Goal: Information Seeking & Learning: Learn about a topic

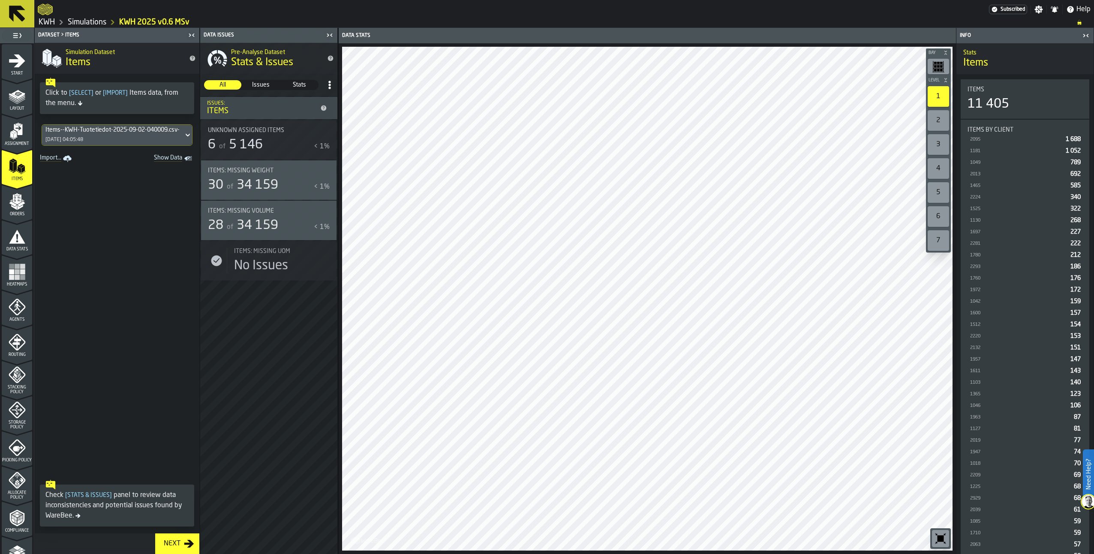
click at [9, 207] on icon "menu Orders" at bounding box center [17, 201] width 17 height 17
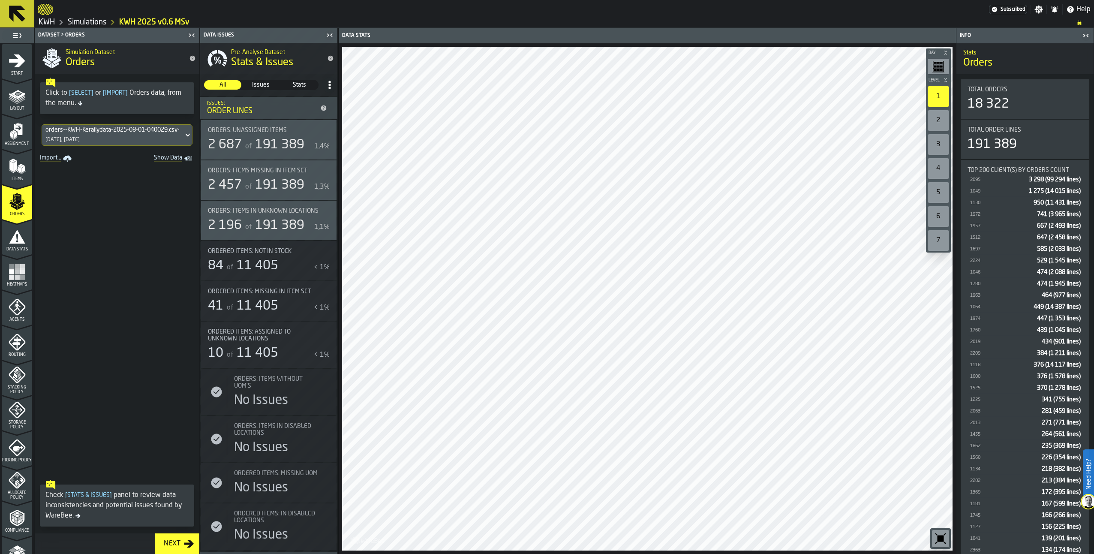
click at [11, 245] on icon "menu Data Stats" at bounding box center [17, 236] width 17 height 17
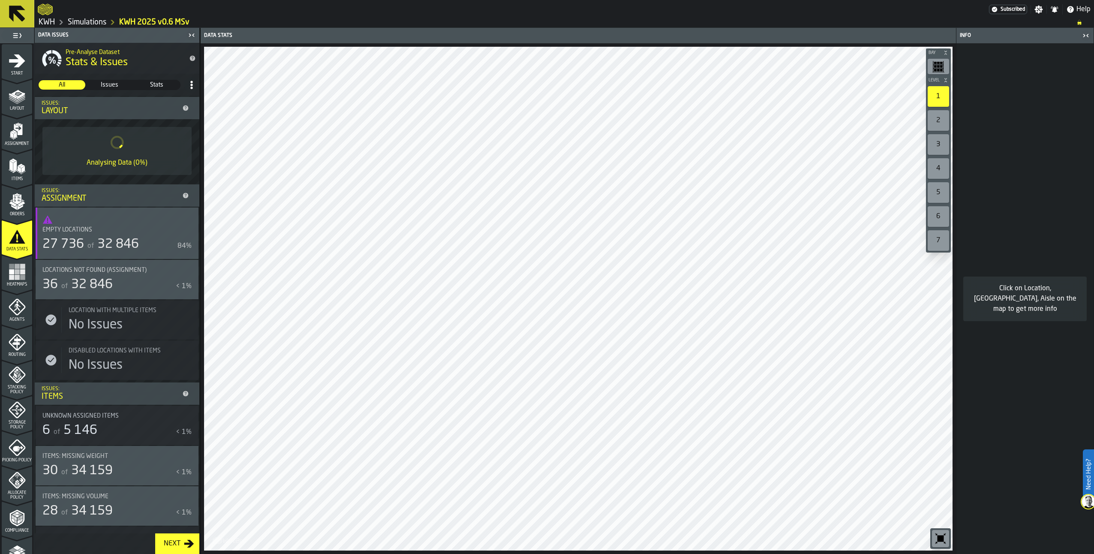
click at [10, 277] on rect "menu Heatmaps" at bounding box center [11, 276] width 5 height 5
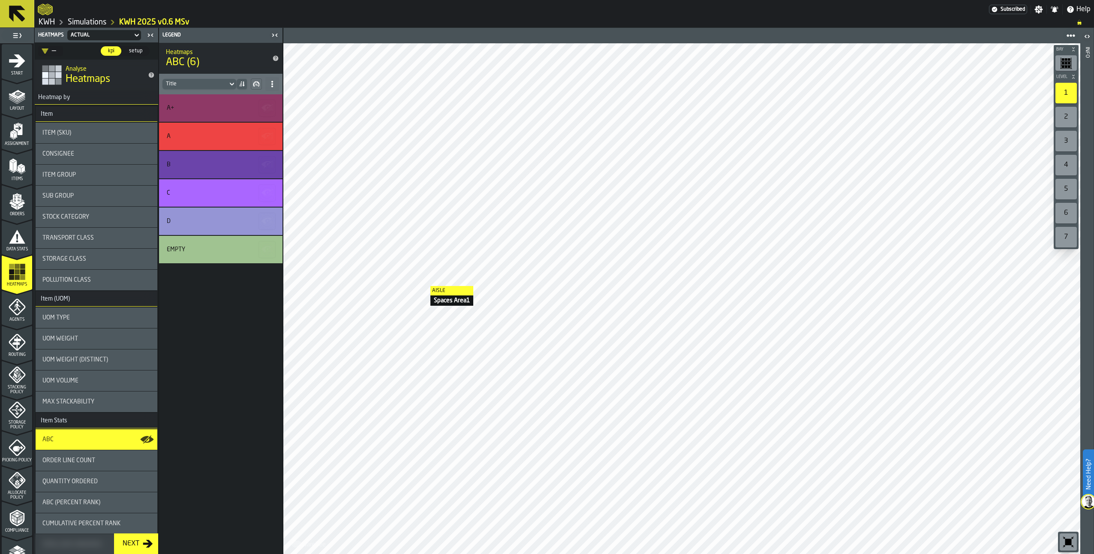
click at [19, 197] on icon "menu Orders" at bounding box center [16, 199] width 9 height 10
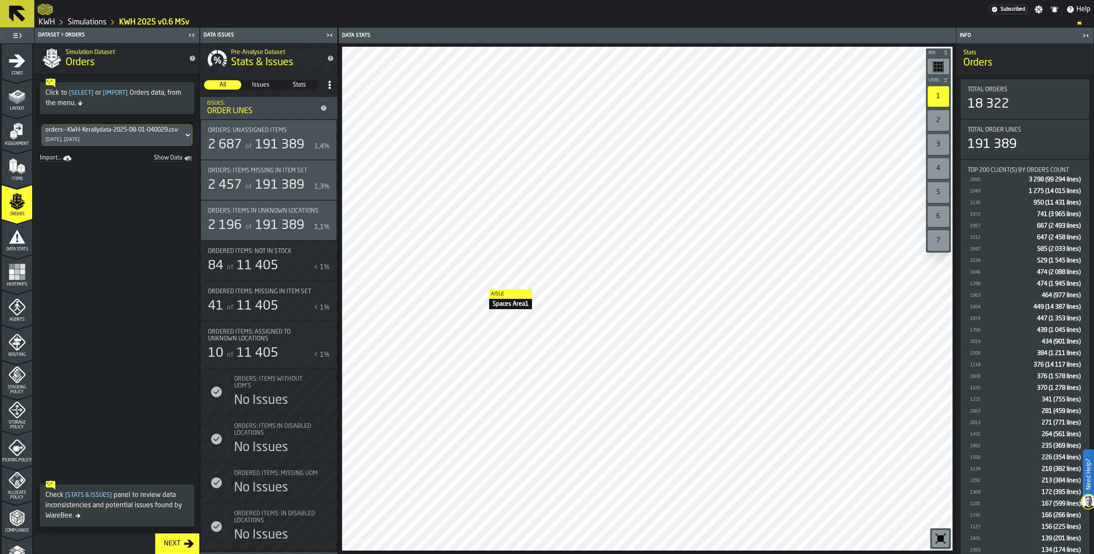
click at [16, 163] on icon "menu Items" at bounding box center [17, 166] width 17 height 17
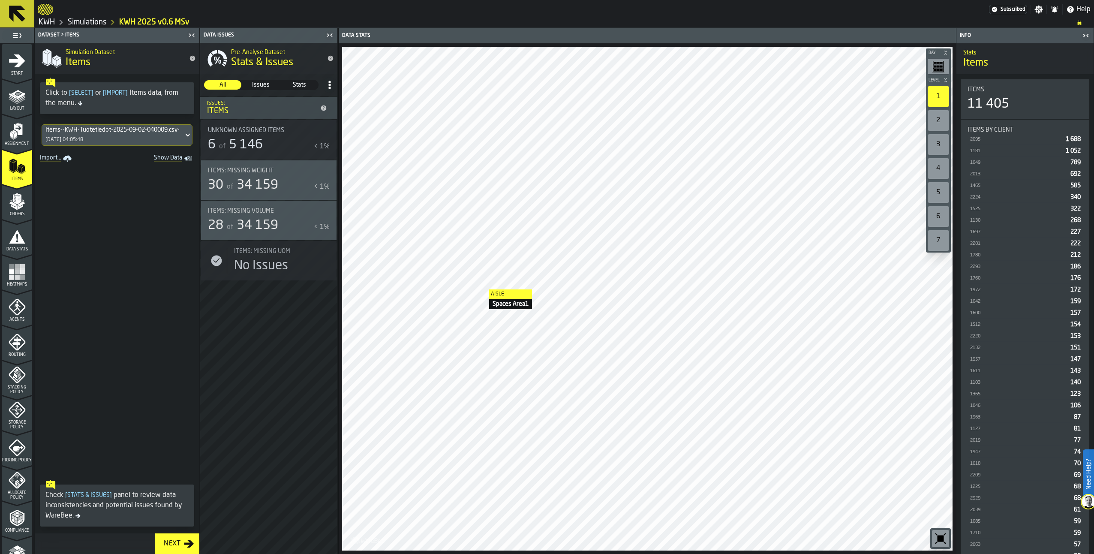
click at [21, 141] on div "Assignment" at bounding box center [17, 135] width 30 height 24
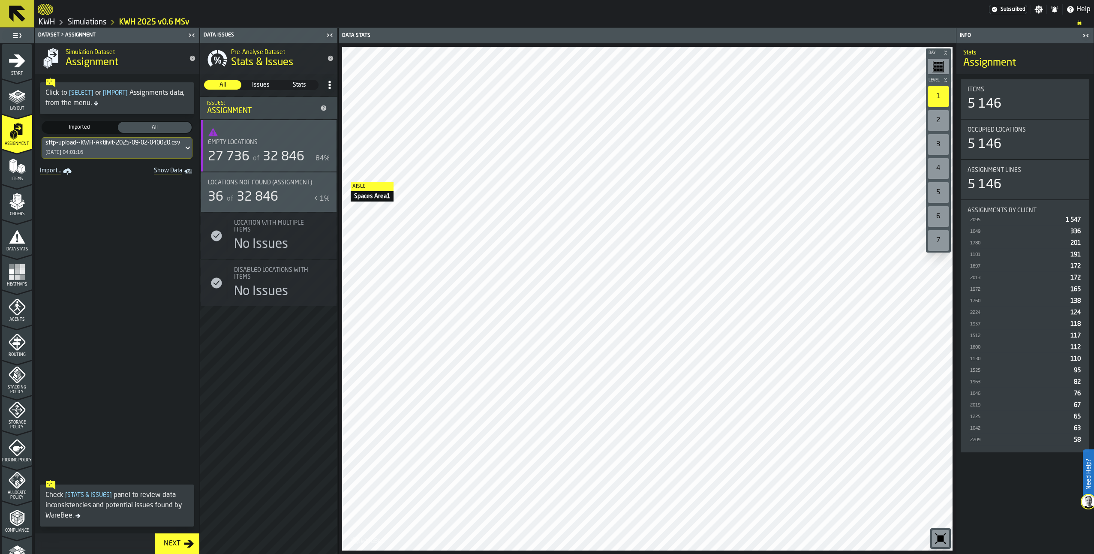
click at [22, 165] on polygon "menu Items" at bounding box center [22, 166] width 6 height 3
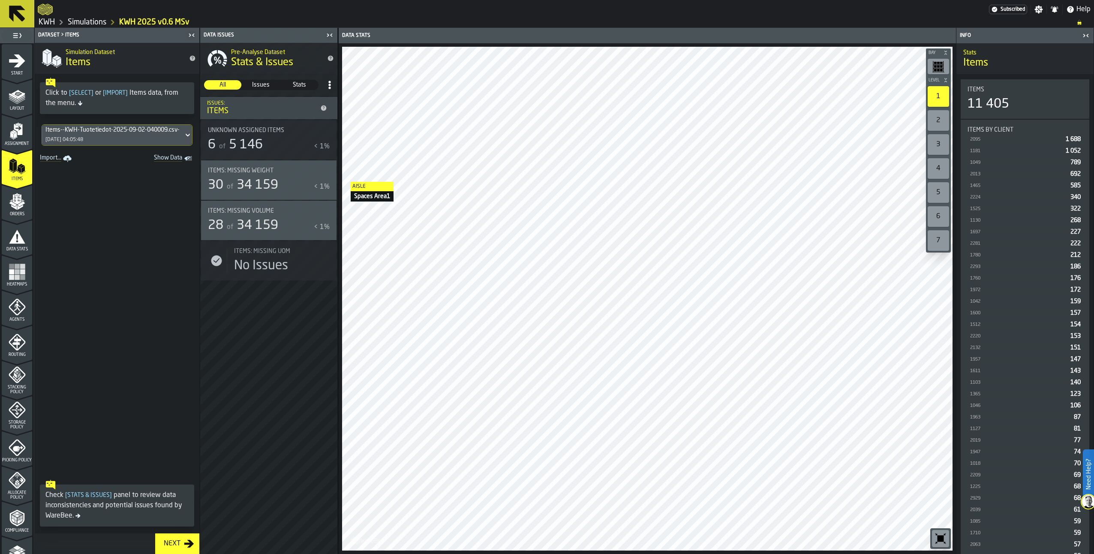
click at [14, 205] on polygon "menu Orders" at bounding box center [12, 203] width 7 height 5
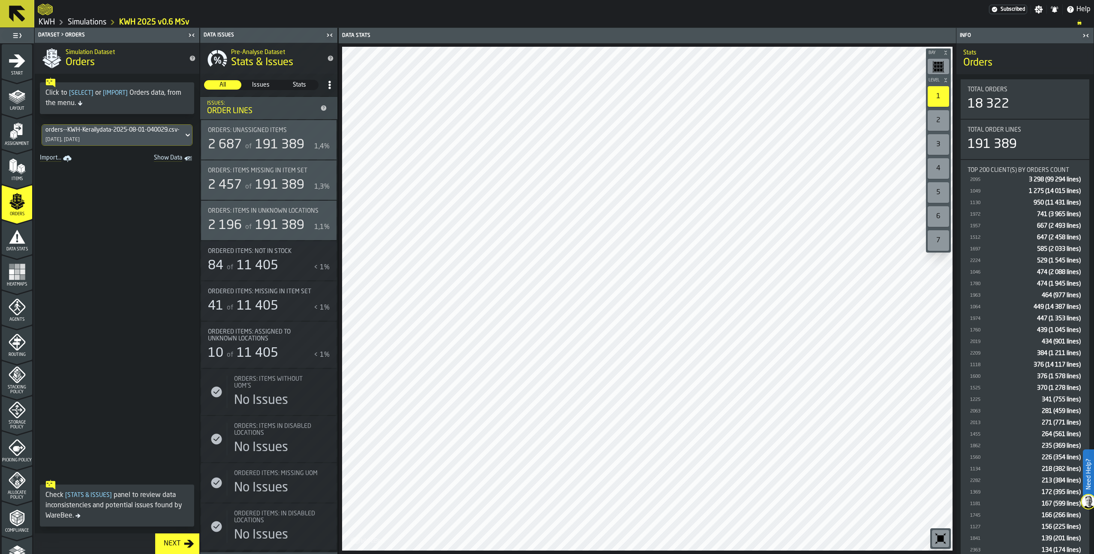
drag, startPoint x: 6, startPoint y: 161, endPoint x: 12, endPoint y: 128, distance: 33.8
click at [6, 161] on div "Items" at bounding box center [17, 170] width 30 height 24
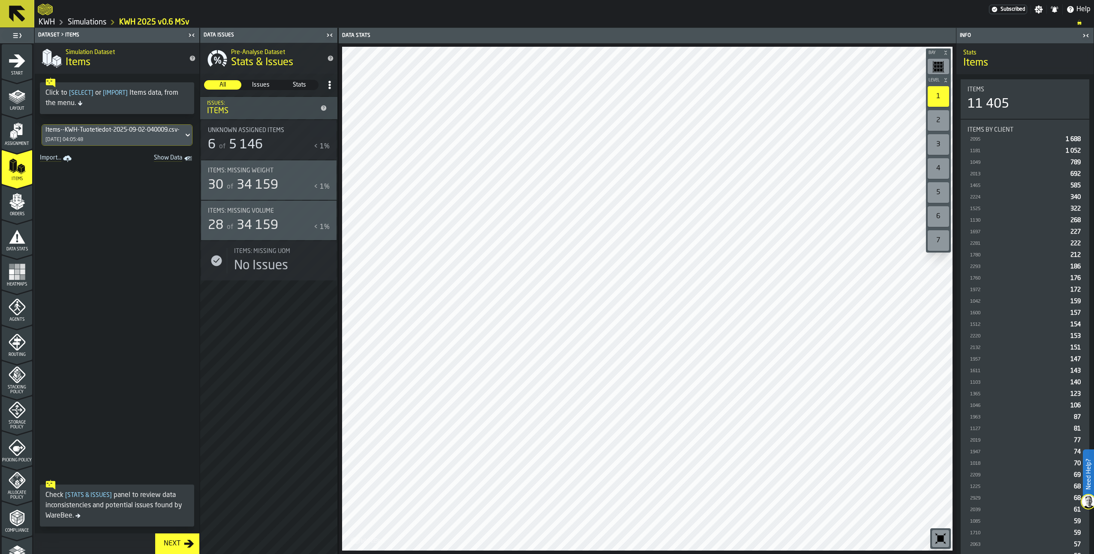
click at [12, 127] on icon "menu Assignment" at bounding box center [17, 131] width 17 height 17
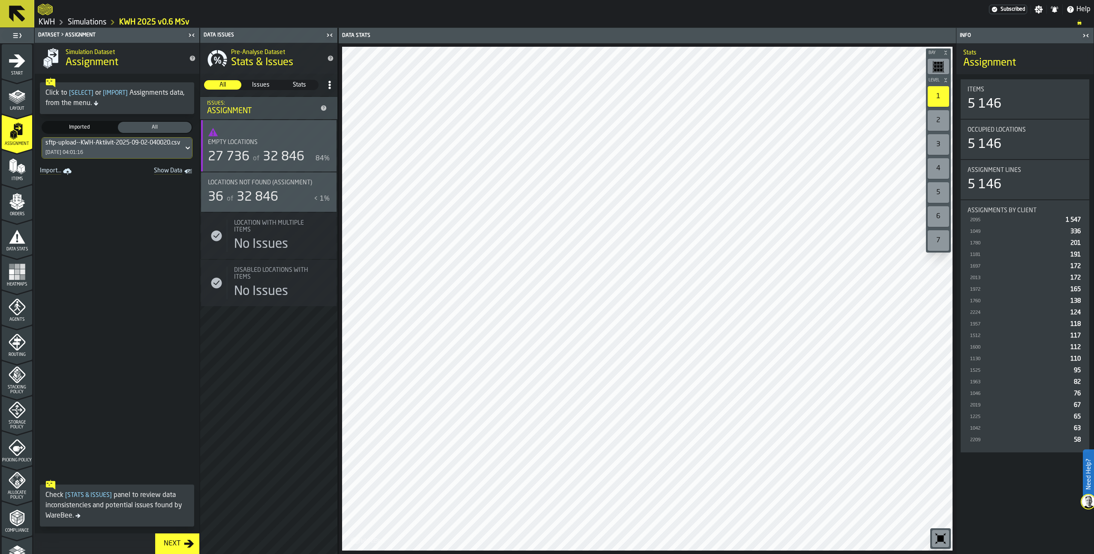
click at [14, 177] on span "Items" at bounding box center [17, 179] width 30 height 5
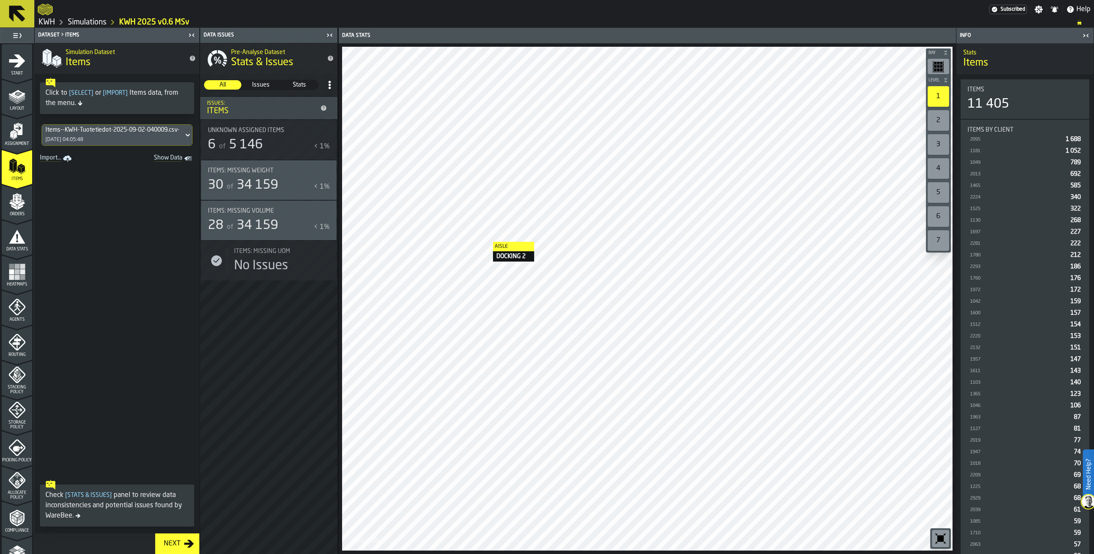
click at [325, 167] on icon "button-toggle-Show on Map" at bounding box center [326, 171] width 14 height 14
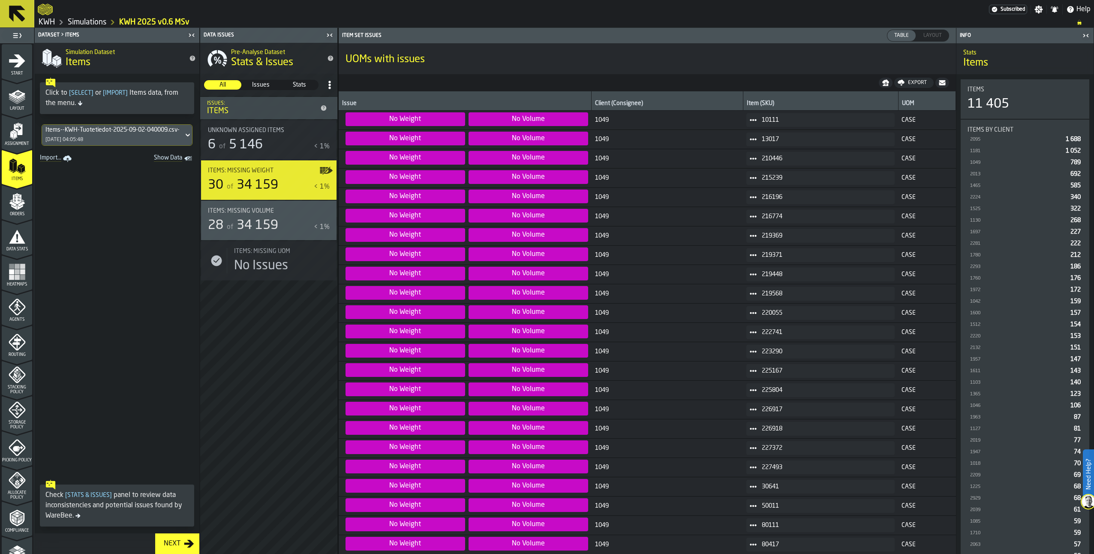
click at [96, 21] on link "Simulations" at bounding box center [87, 22] width 39 height 9
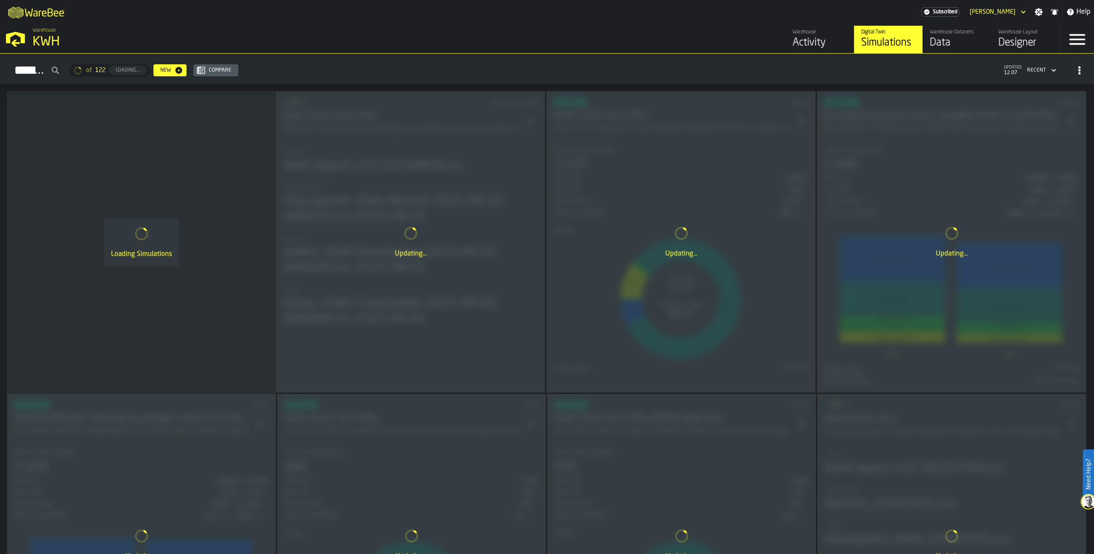
click at [818, 38] on div "Data" at bounding box center [957, 43] width 54 height 14
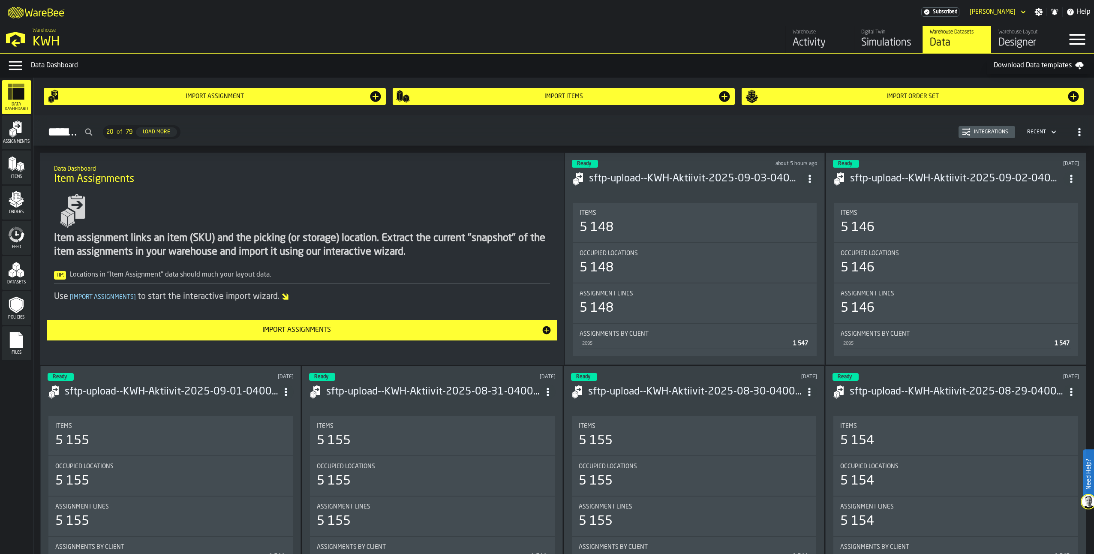
click at [13, 171] on icon "menu Items" at bounding box center [16, 164] width 17 height 17
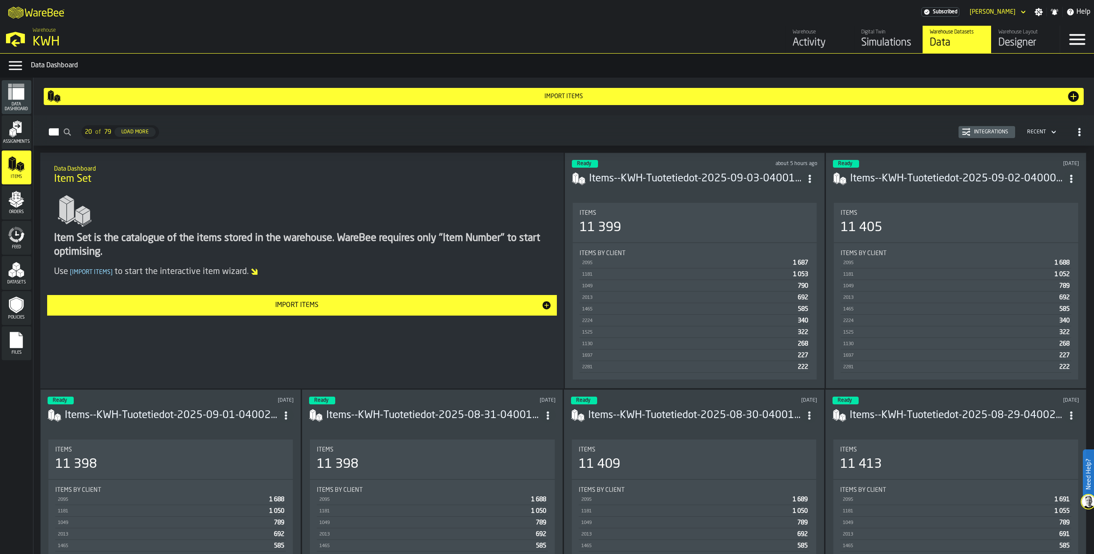
click at [818, 128] on button "Integrations" at bounding box center [987, 132] width 57 height 12
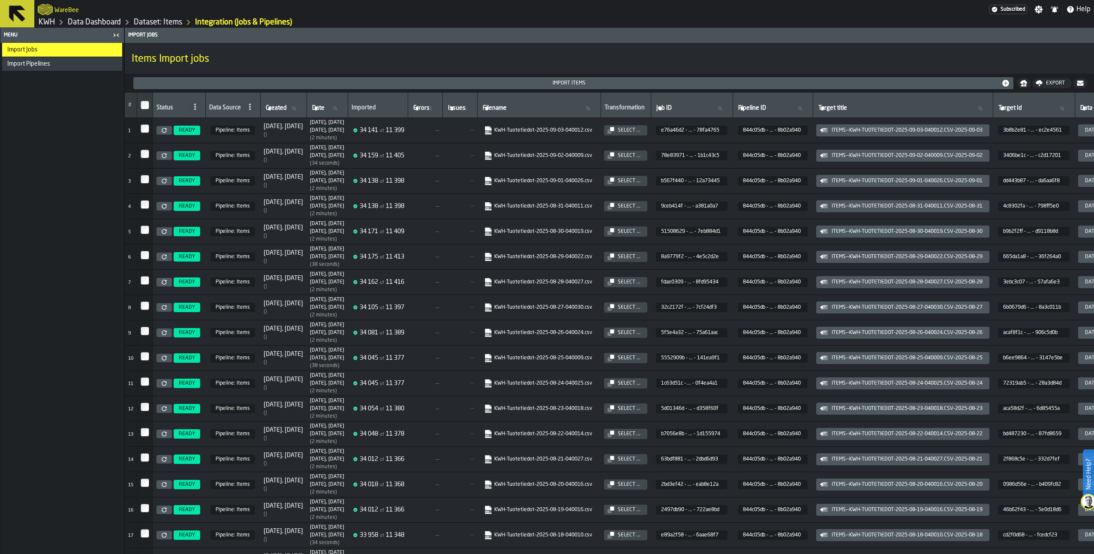
click at [548, 128] on link "KWH-Tuotetiedot-2025-09-03-040012.csv" at bounding box center [538, 130] width 108 height 9
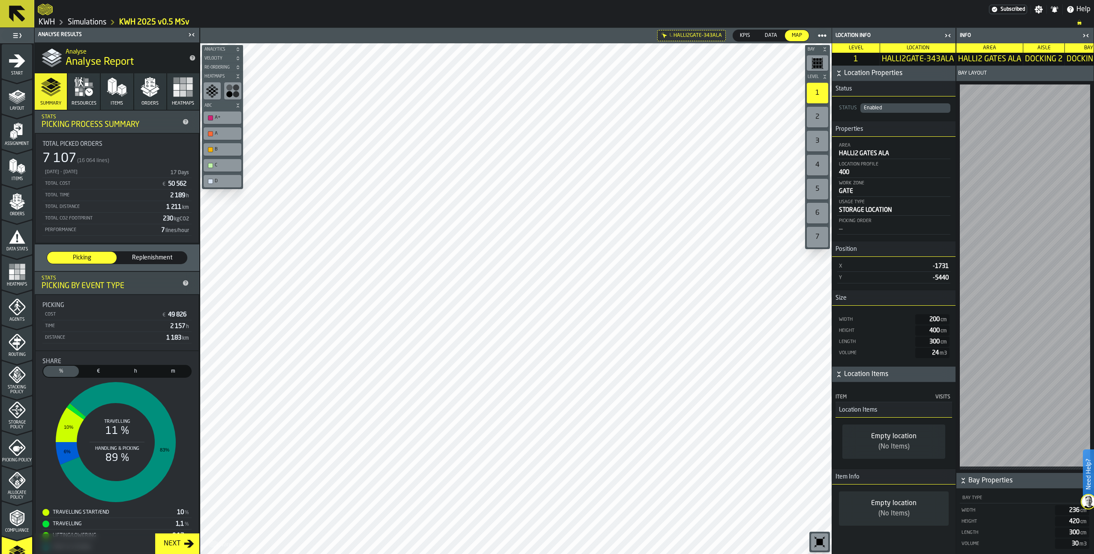
scroll to position [0, 19]
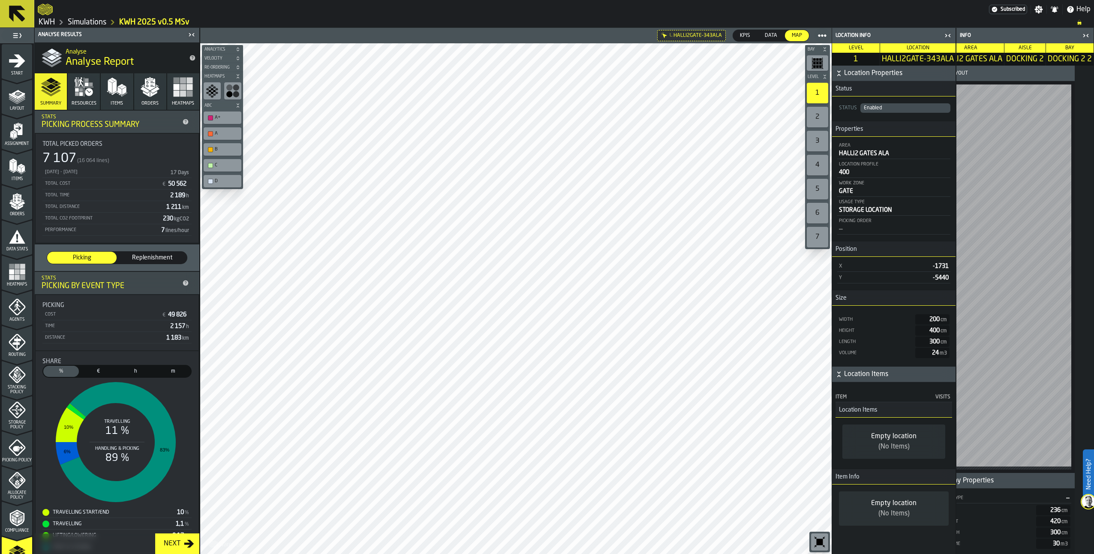
click at [82, 23] on link "Simulations" at bounding box center [87, 22] width 39 height 9
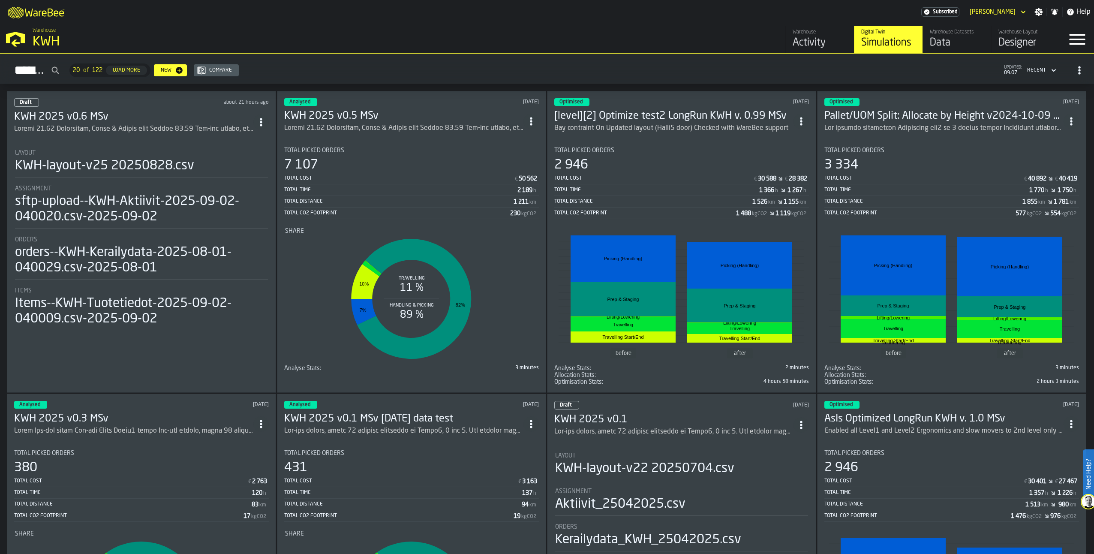
click at [87, 111] on h3 "KWH 2025 v0.6 MSv" at bounding box center [133, 117] width 239 height 14
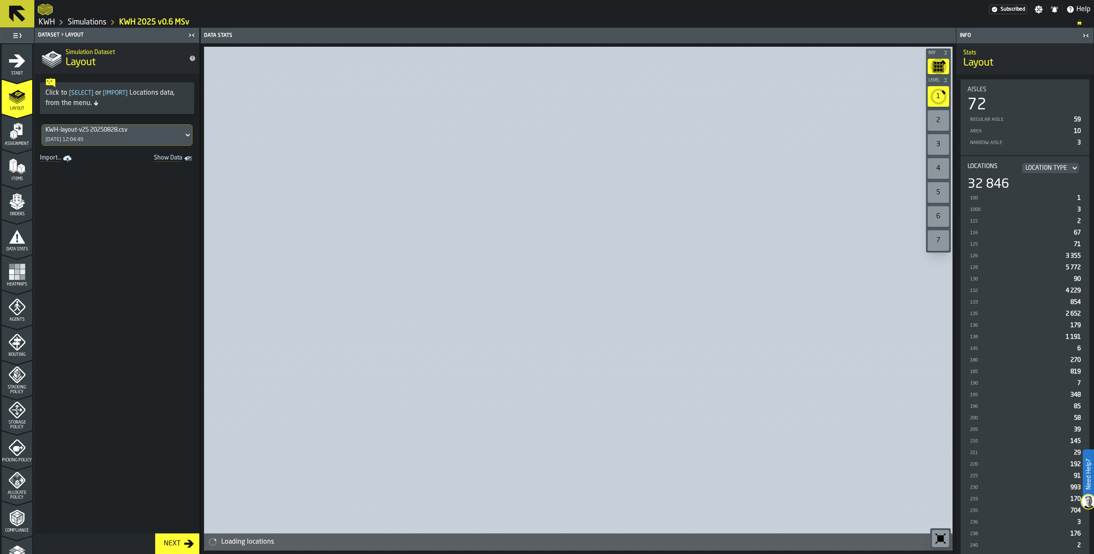
click at [14, 172] on icon "menu Items" at bounding box center [17, 166] width 17 height 17
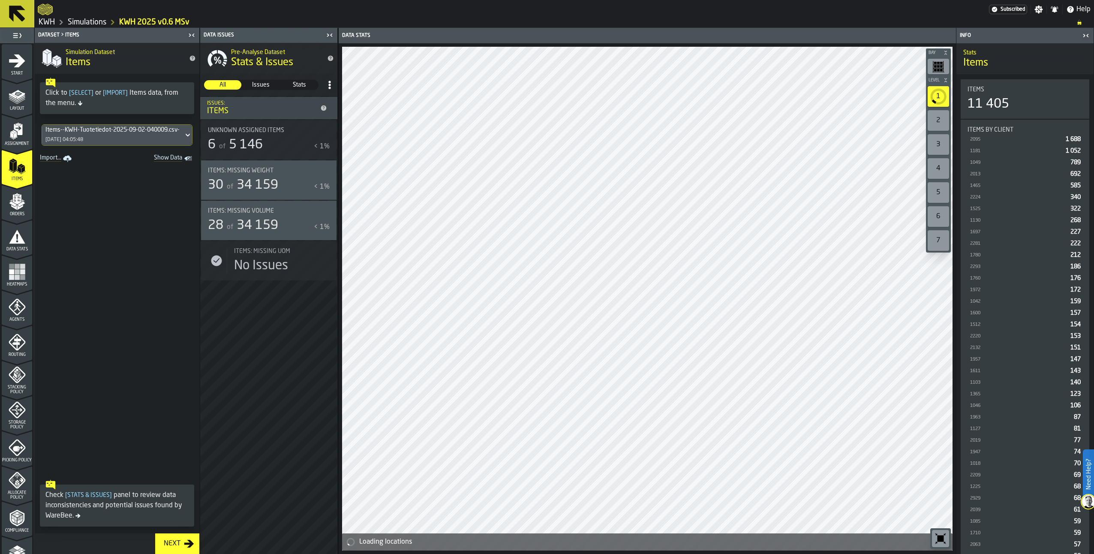
click at [323, 177] on icon "button-toggle-Show on Map" at bounding box center [326, 171] width 14 height 14
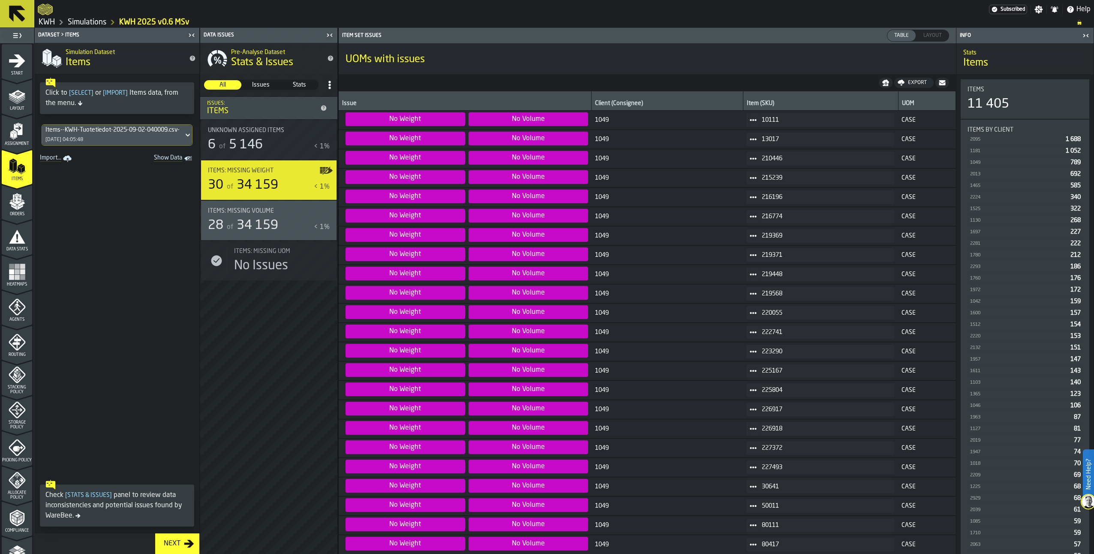
click at [911, 80] on div "Export" at bounding box center [918, 83] width 26 height 6
click at [890, 80] on icon "button-" at bounding box center [887, 82] width 7 height 4
click at [93, 181] on span at bounding box center [117, 320] width 165 height 311
click at [52, 355] on span at bounding box center [117, 320] width 165 height 311
click at [93, 22] on link "Simulations" at bounding box center [87, 22] width 39 height 9
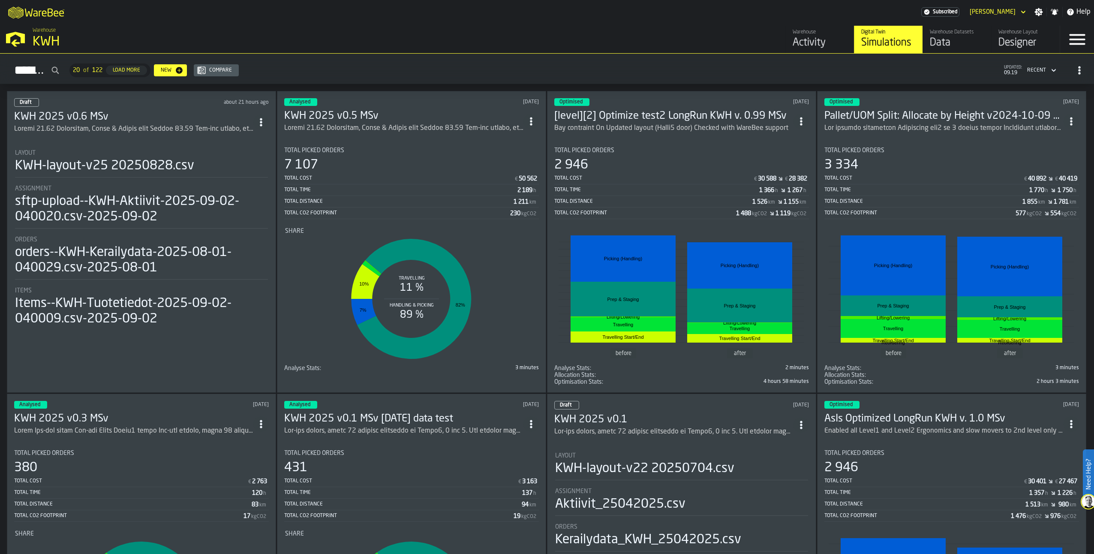
click at [973, 38] on div "Data" at bounding box center [957, 43] width 54 height 14
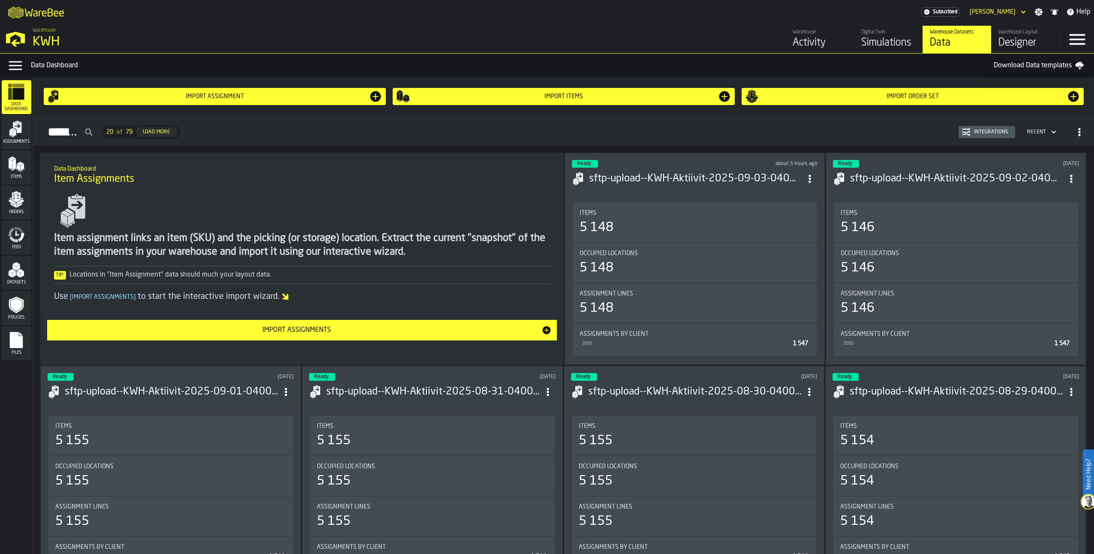
click at [12, 169] on polygon "menu Items" at bounding box center [10, 164] width 3 height 11
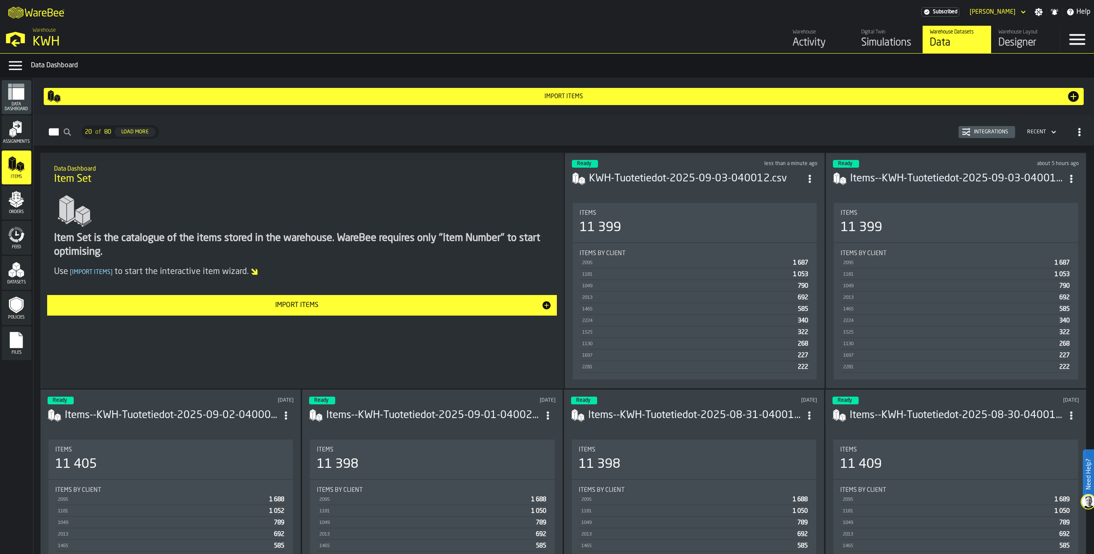
click at [870, 40] on div "Simulations" at bounding box center [888, 43] width 54 height 14
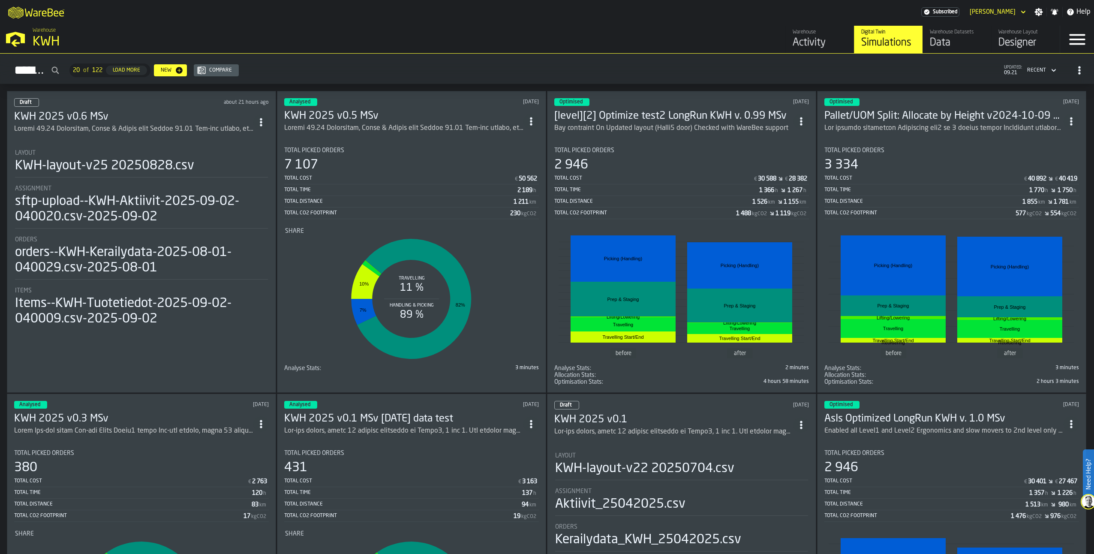
click at [108, 124] on div "ItemListCard-DashboardItemContainer" at bounding box center [133, 129] width 239 height 10
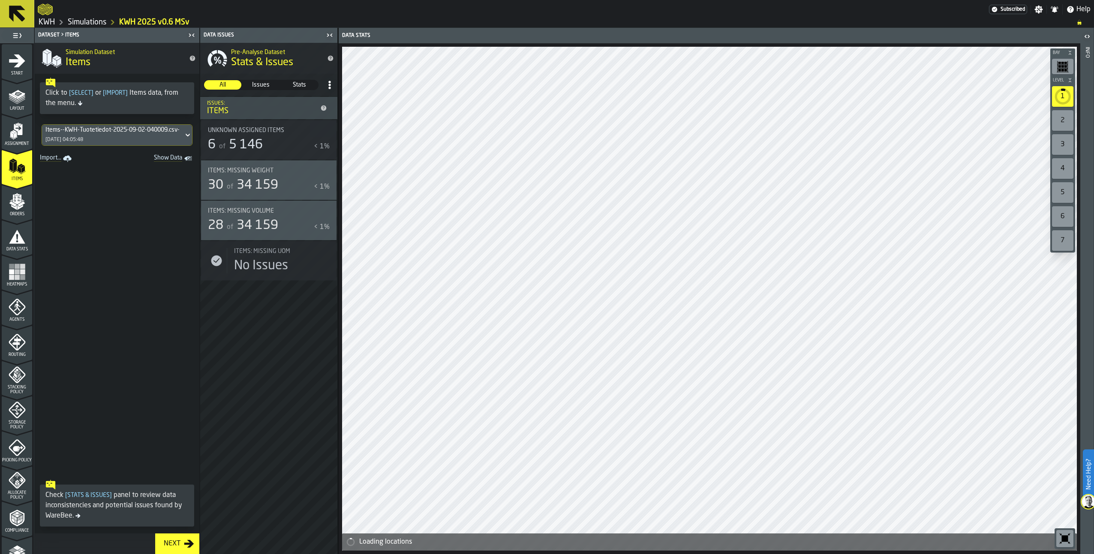
click at [140, 137] on div "Items--KWH-Tuotetiedot-2025-09-02-040009.csv-2025-09-02 02/09/2025, 04:05:48" at bounding box center [112, 135] width 141 height 21
click at [122, 172] on div "KWH-Tuotetiedot-2025-09-03-040012.csv" at bounding box center [106, 179] width 118 height 21
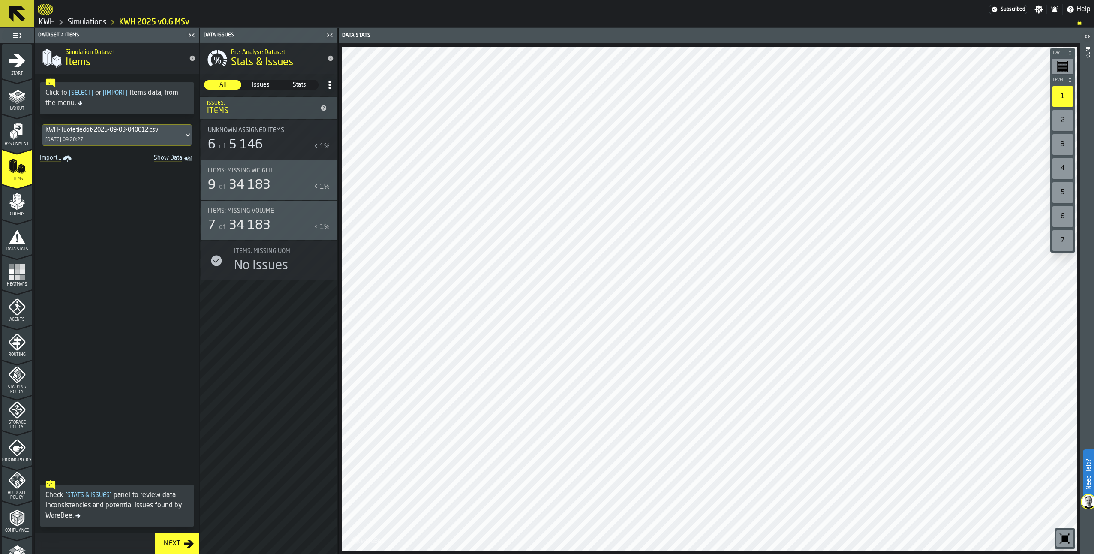
click at [326, 165] on icon "button-toggle-Show on Map" at bounding box center [326, 171] width 14 height 14
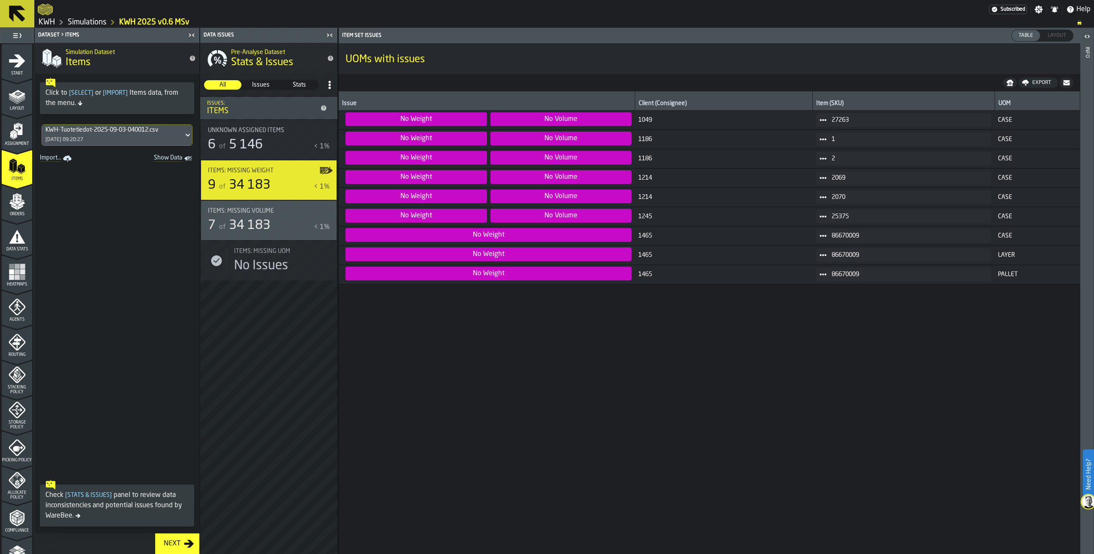
click at [820, 120] on icon at bounding box center [823, 120] width 7 height 7
click at [824, 162] on li "Show Items" at bounding box center [838, 167] width 55 height 16
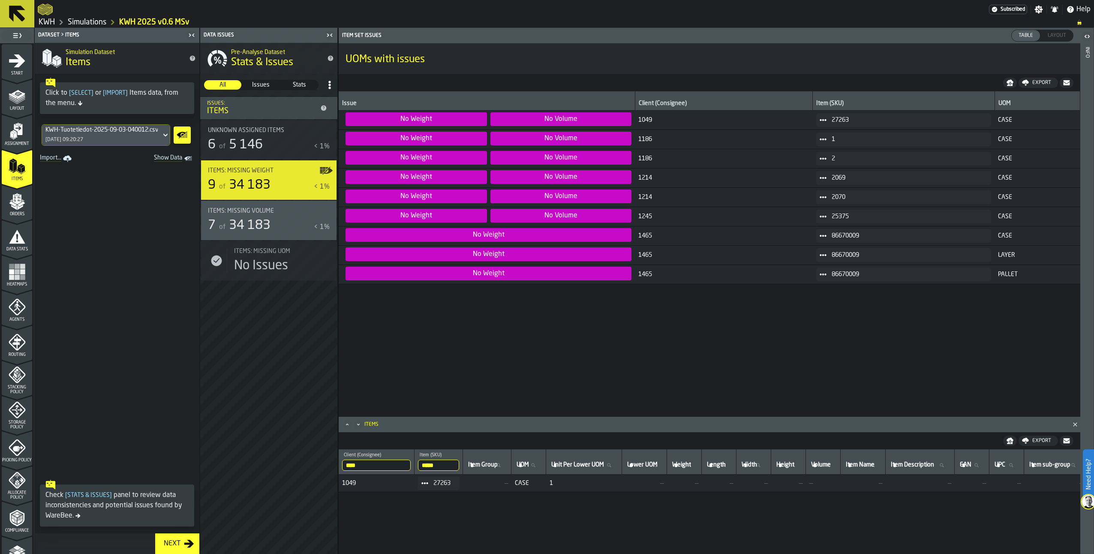
click at [843, 122] on span "27263" at bounding box center [908, 120] width 153 height 7
click at [833, 121] on span "27263" at bounding box center [908, 120] width 153 height 7
copy span "27263"
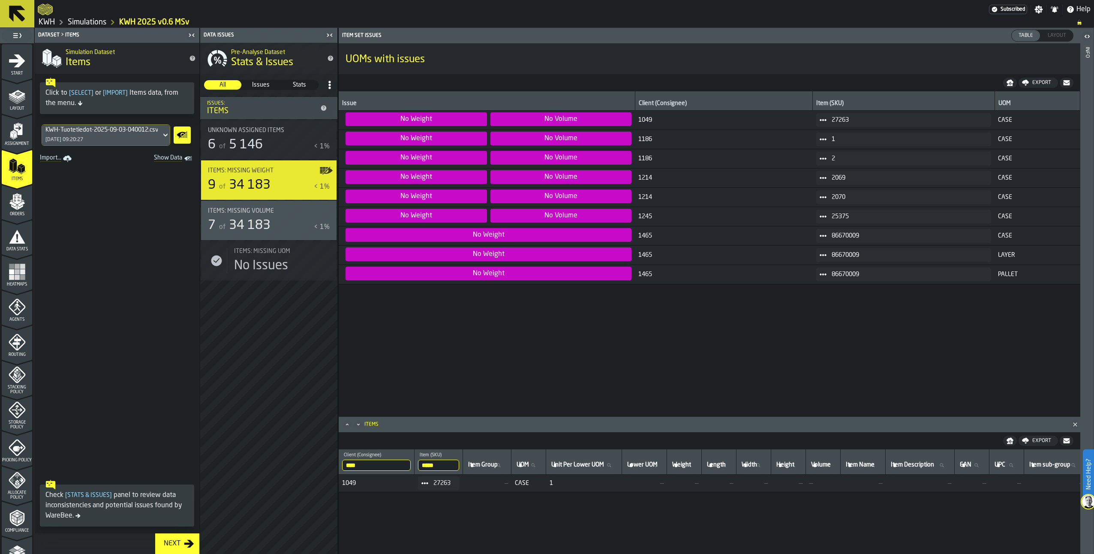
click at [640, 176] on span "1214" at bounding box center [723, 177] width 171 height 7
click at [820, 177] on icon at bounding box center [823, 177] width 7 height 7
click at [816, 224] on div "Show Items" at bounding box center [838, 225] width 45 height 6
click at [836, 179] on span "2069" at bounding box center [908, 177] width 153 height 7
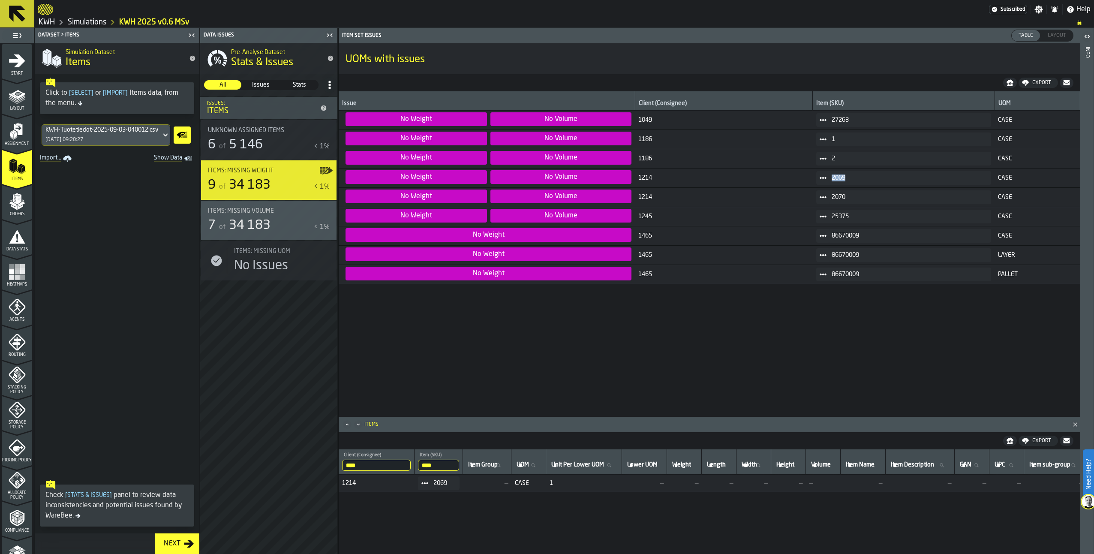
copy span "2069"
click at [834, 215] on span "25375" at bounding box center [908, 216] width 153 height 7
click at [836, 216] on span "25375" at bounding box center [908, 216] width 153 height 7
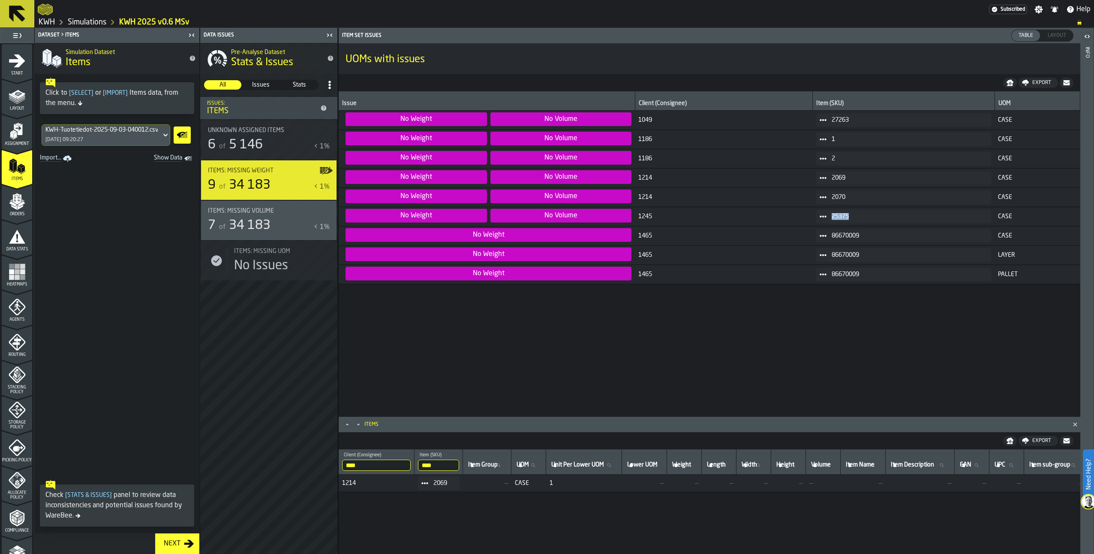
click at [836, 216] on span "25375" at bounding box center [908, 216] width 153 height 7
click at [845, 235] on span "86670009" at bounding box center [908, 235] width 153 height 7
copy span "86670009"
click at [820, 238] on icon at bounding box center [823, 235] width 7 height 7
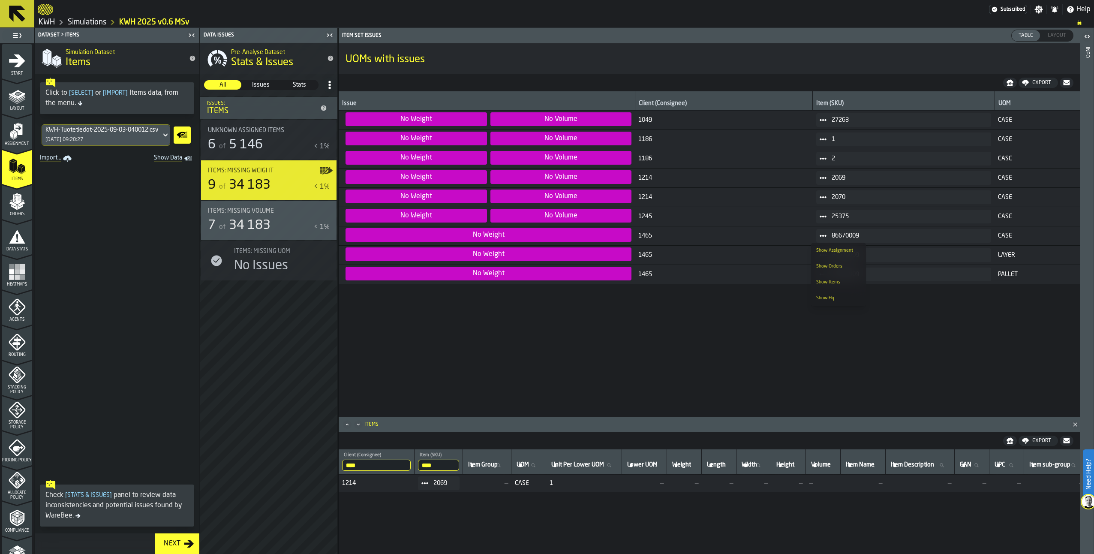
click at [823, 280] on div "Show Items" at bounding box center [838, 283] width 45 height 6
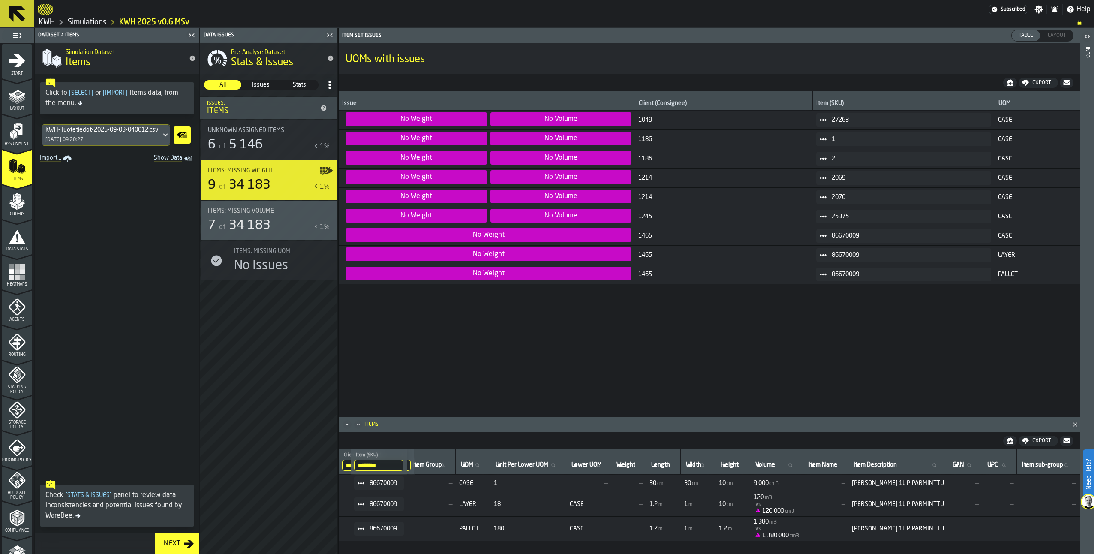
scroll to position [0, 11]
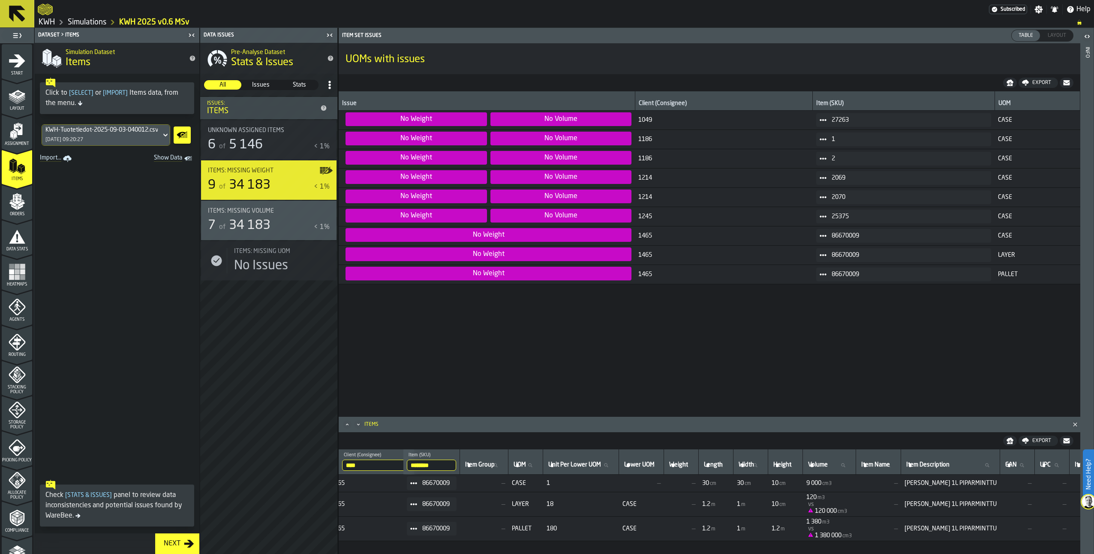
click at [821, 137] on icon at bounding box center [823, 139] width 7 height 7
click at [835, 186] on div "Show Items" at bounding box center [838, 186] width 45 height 6
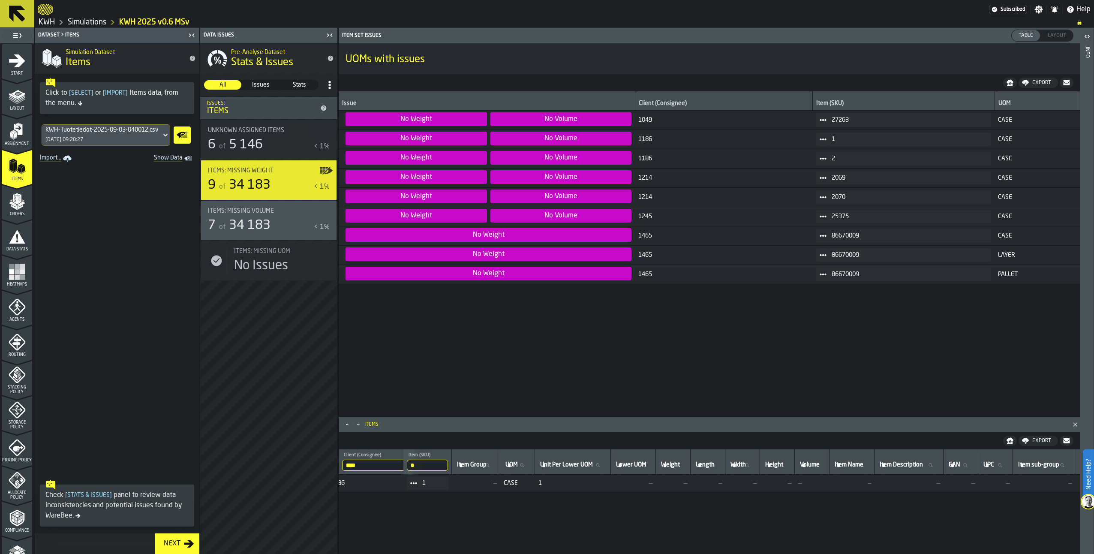
click at [165, 133] on icon at bounding box center [165, 135] width 9 height 10
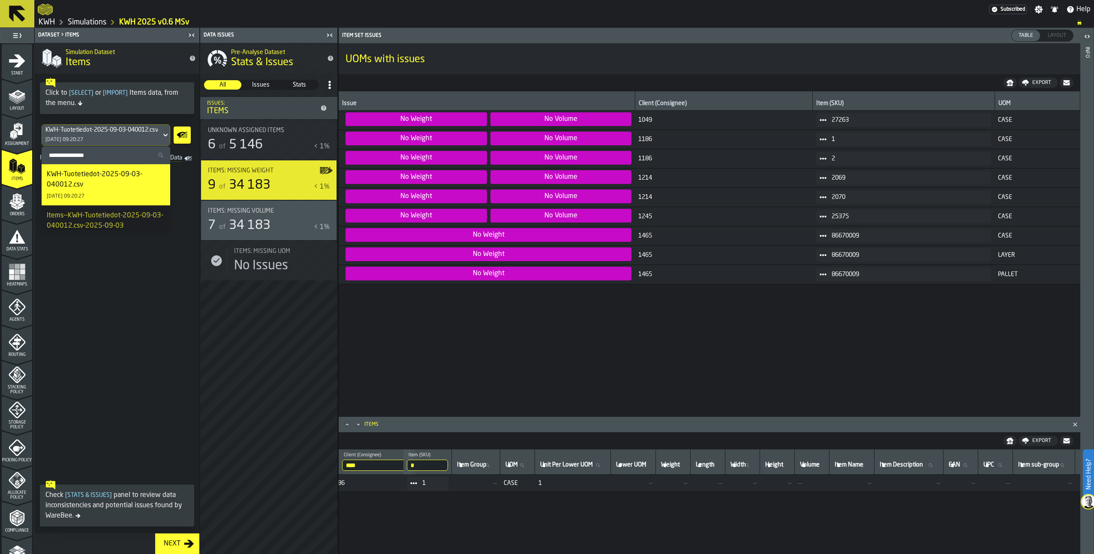
click at [157, 319] on span at bounding box center [117, 320] width 165 height 311
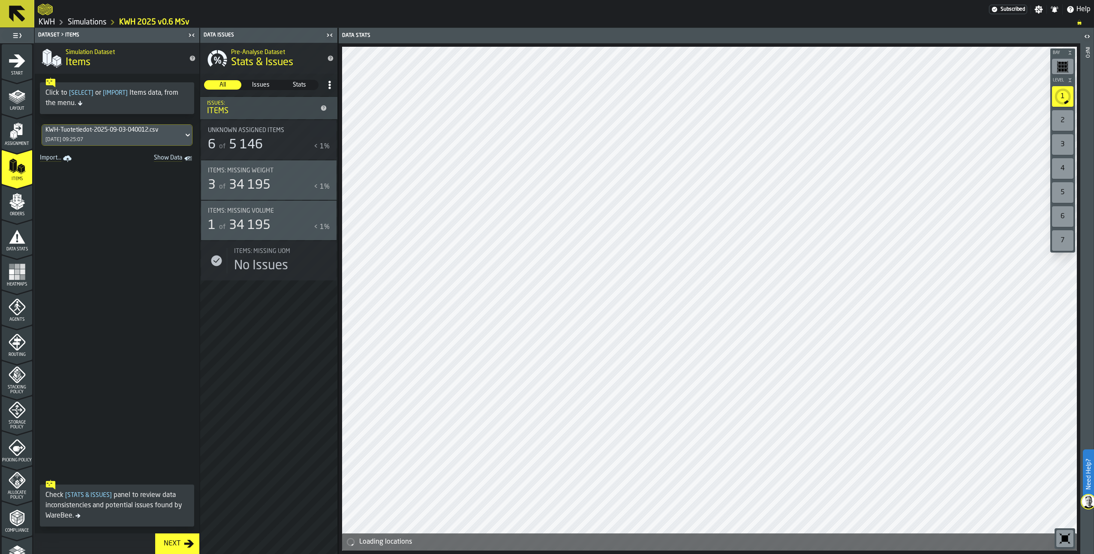
click at [272, 212] on span "Items: Missing Volume" at bounding box center [241, 210] width 66 height 7
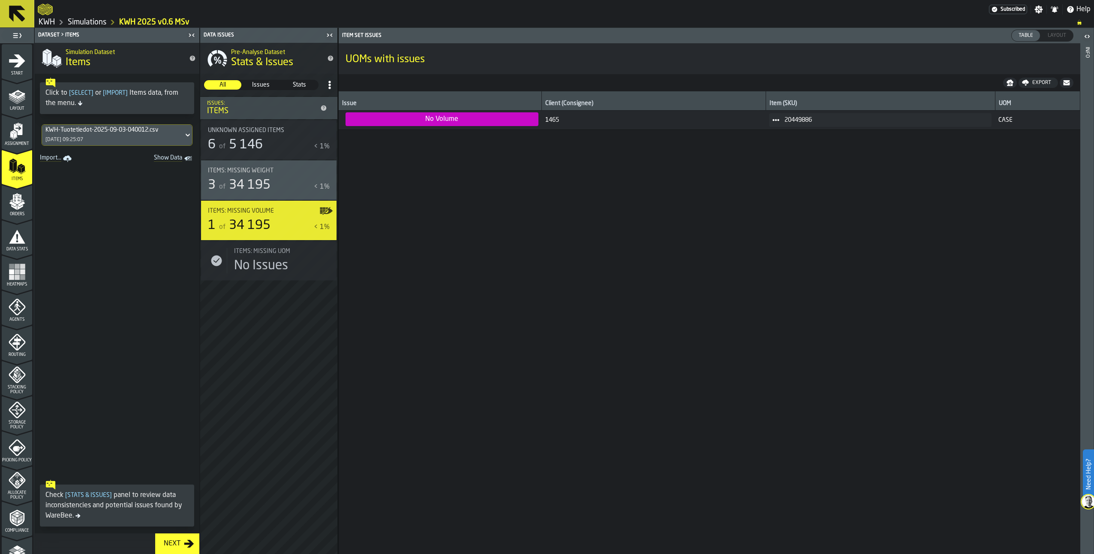
click at [290, 168] on div "Items: Missing Weight" at bounding box center [263, 170] width 111 height 7
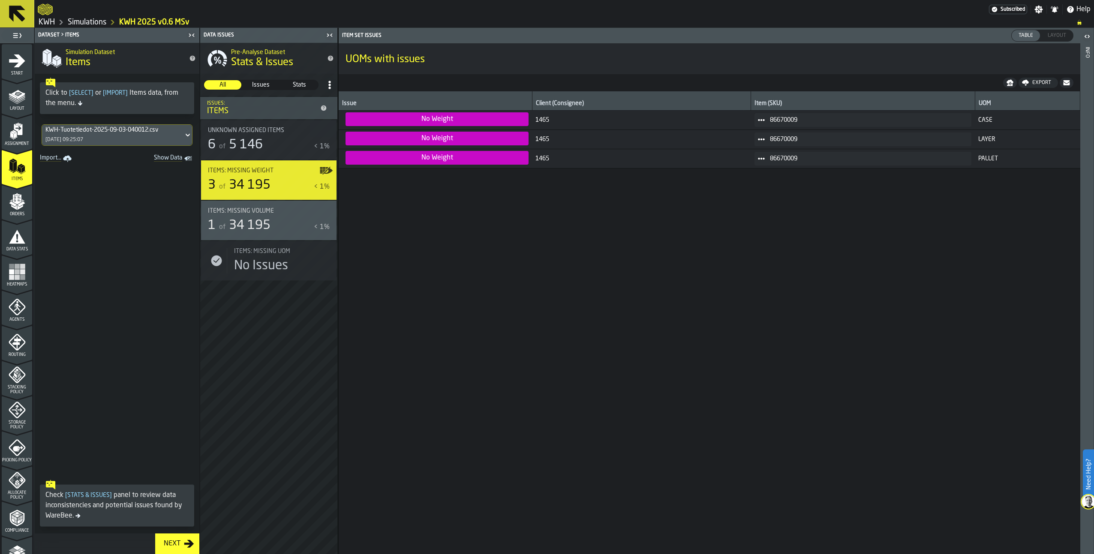
click at [755, 118] on span at bounding box center [762, 120] width 14 height 14
click at [770, 162] on li "Show Items" at bounding box center [776, 167] width 55 height 16
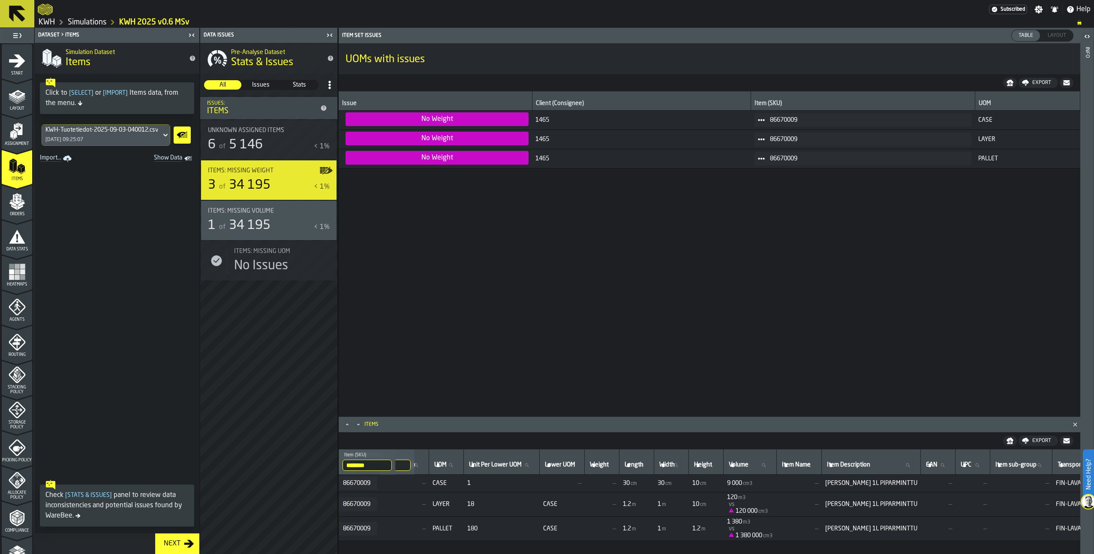
scroll to position [0, 115]
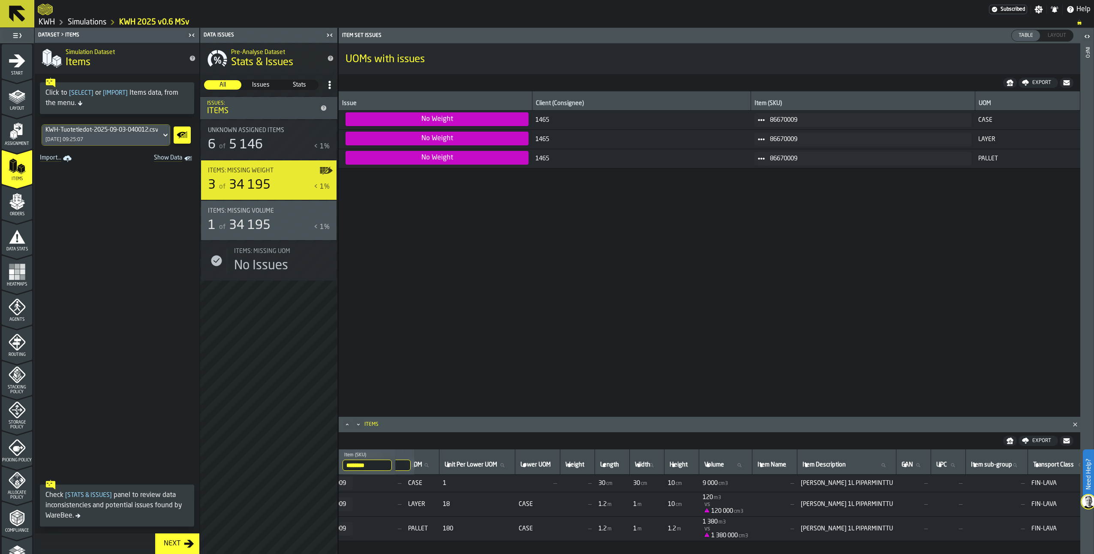
click at [250, 216] on div "Items: Missing Volume 1 of 34 195 < 1%" at bounding box center [269, 220] width 122 height 26
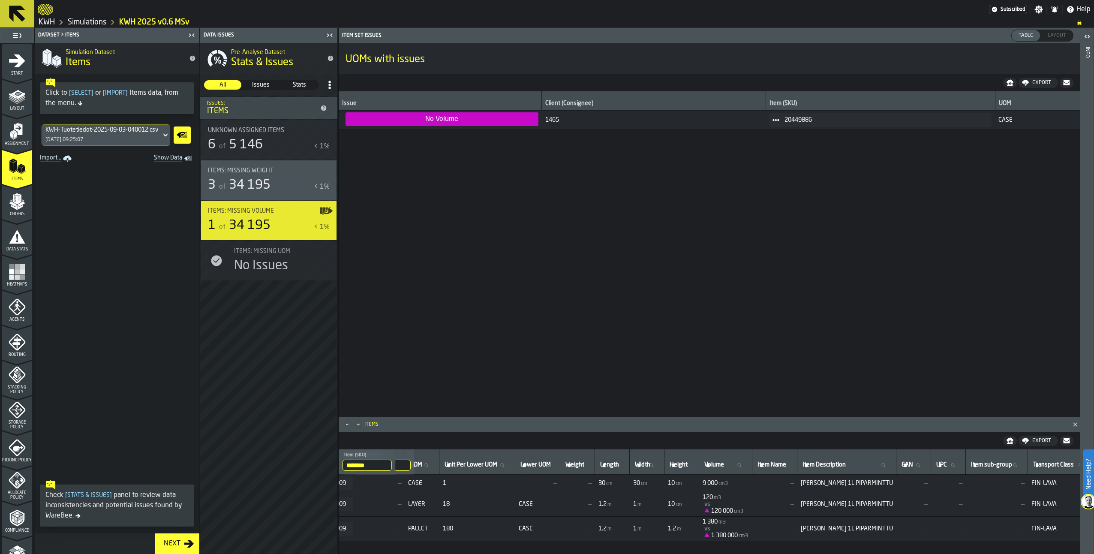
click at [245, 179] on span "34 195" at bounding box center [250, 185] width 42 height 13
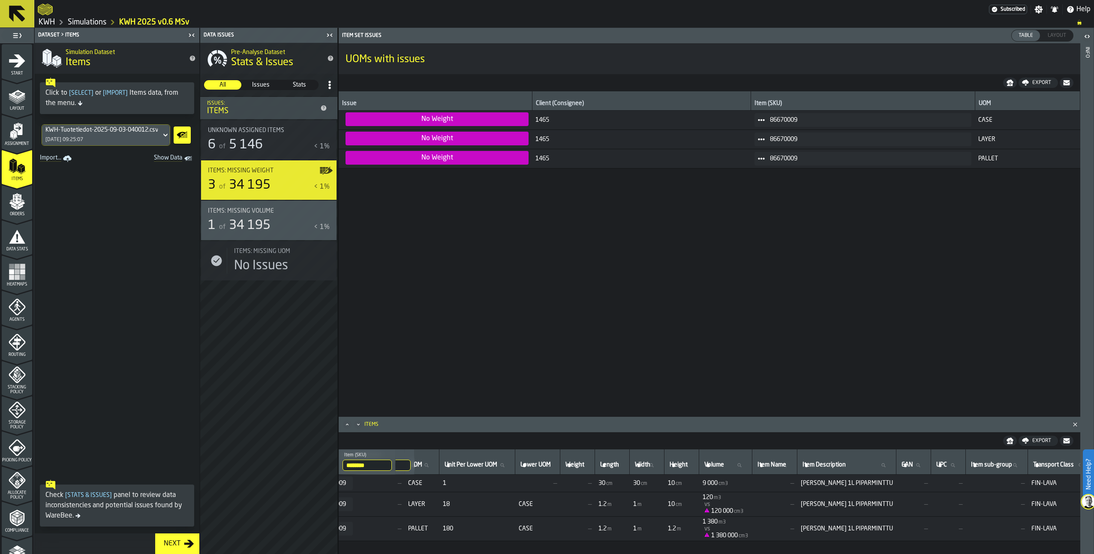
click at [238, 139] on span "5 146" at bounding box center [246, 144] width 34 height 13
click at [50, 222] on span at bounding box center [117, 320] width 165 height 311
drag, startPoint x: 17, startPoint y: 129, endPoint x: 202, endPoint y: 193, distance: 196.2
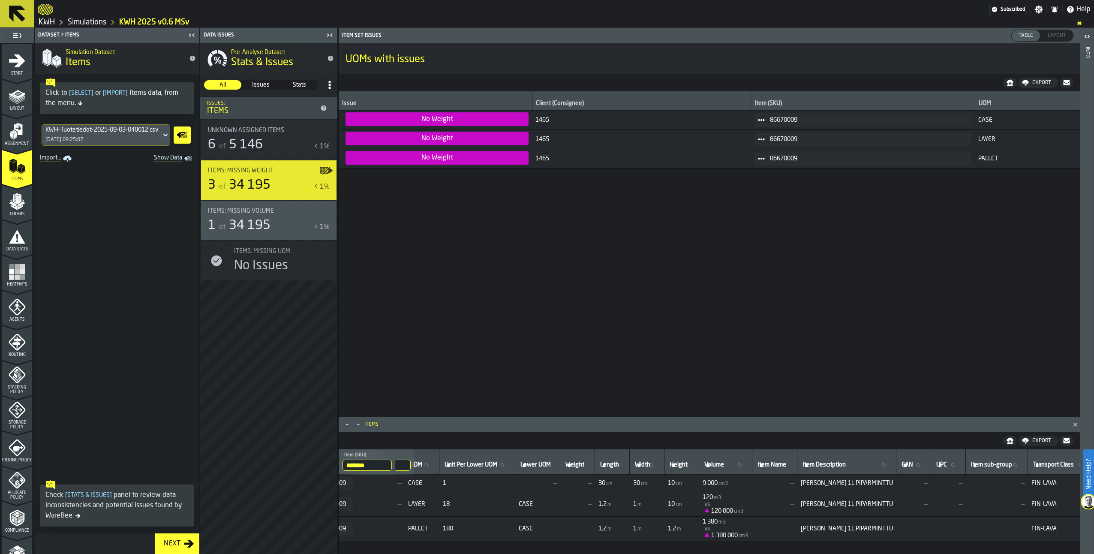
click at [17, 129] on icon "menu Assignment" at bounding box center [18, 129] width 9 height 11
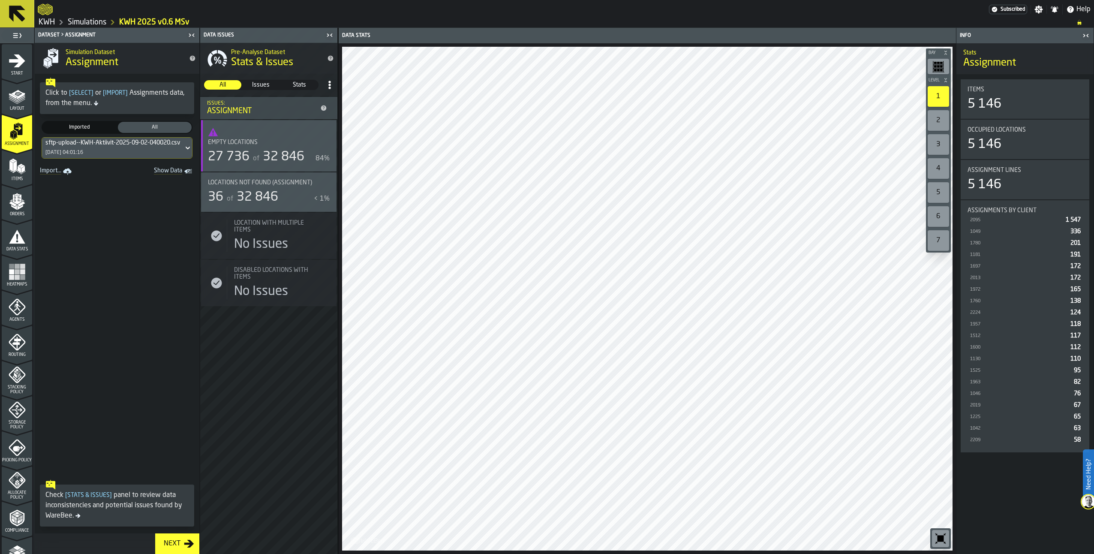
click at [262, 183] on span "Locations not found (Assignment)" at bounding box center [260, 182] width 104 height 7
click at [323, 185] on icon "button-toggle-Show on Map" at bounding box center [326, 183] width 14 height 14
click at [896, 32] on span "Table" at bounding box center [901, 36] width 21 height 8
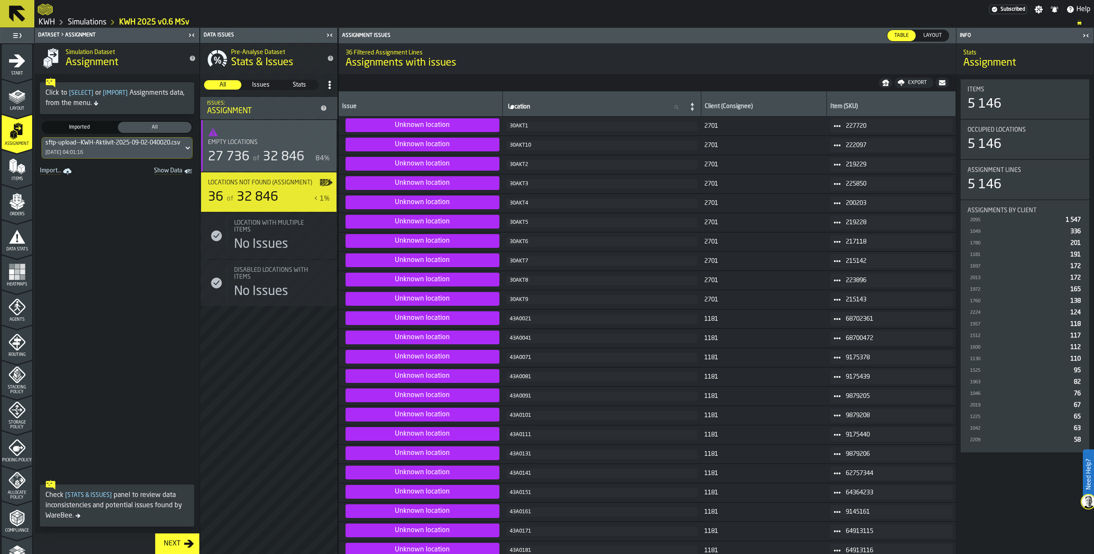
click at [12, 206] on polygon "menu Orders" at bounding box center [14, 206] width 6 height 5
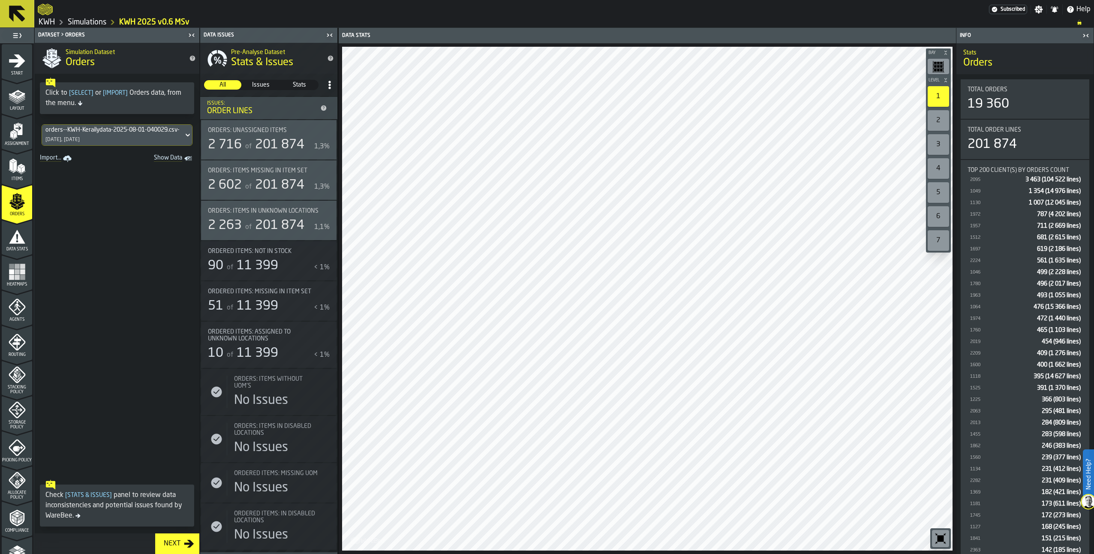
click at [15, 134] on polygon "menu Assignment" at bounding box center [15, 135] width 3 height 6
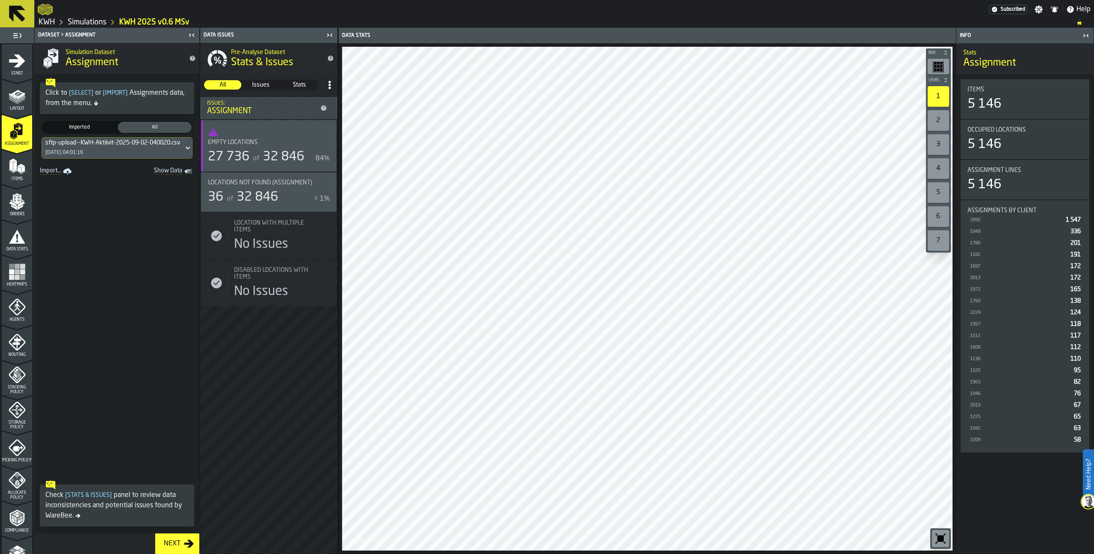
click at [320, 189] on icon "button-toggle-Show on Map" at bounding box center [326, 183] width 14 height 14
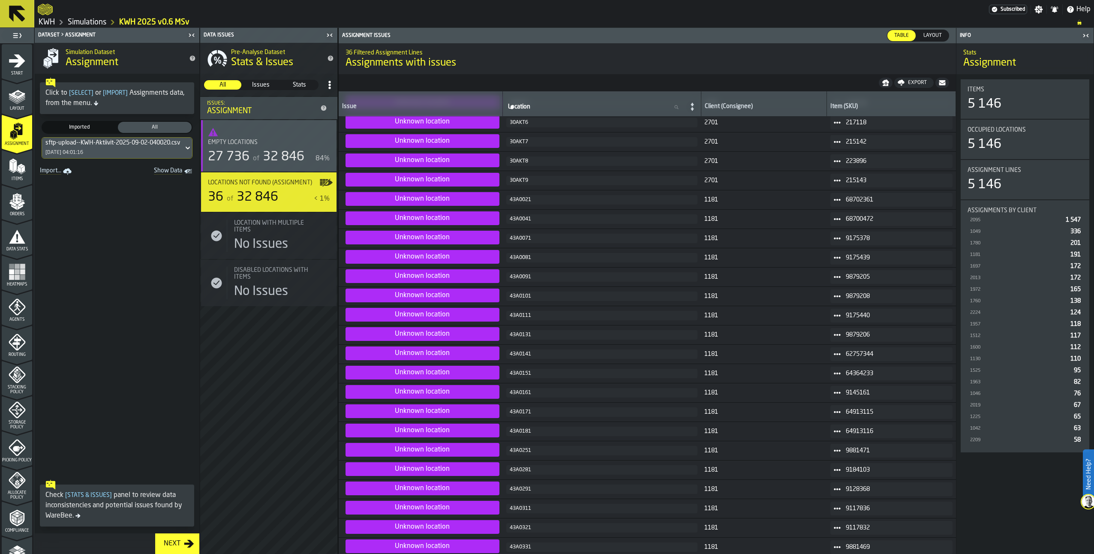
scroll to position [42, 0]
click at [18, 200] on icon "menu Orders" at bounding box center [17, 201] width 17 height 17
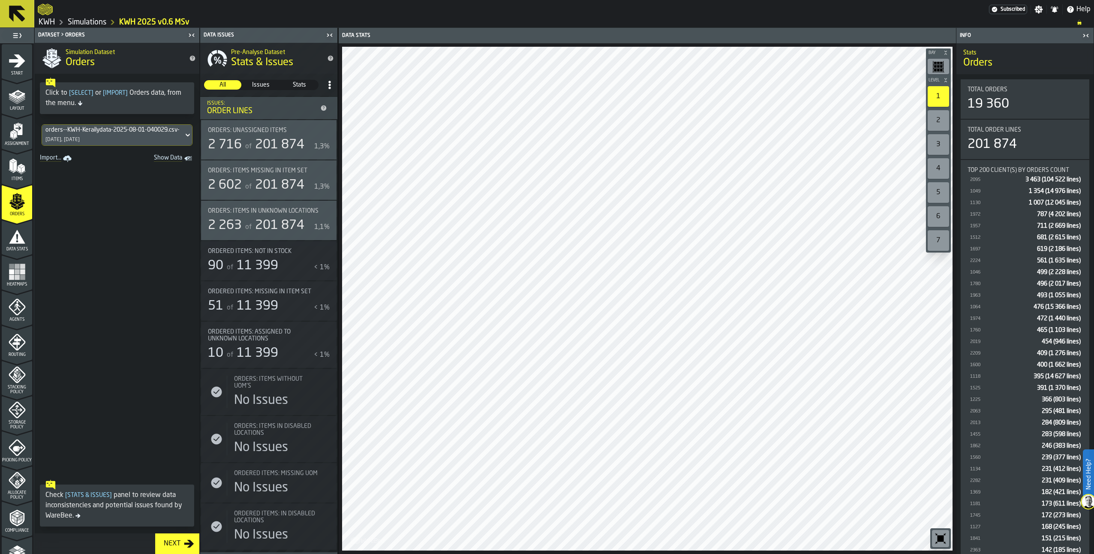
click at [13, 132] on polygon "menu Assignment" at bounding box center [14, 131] width 5 height 3
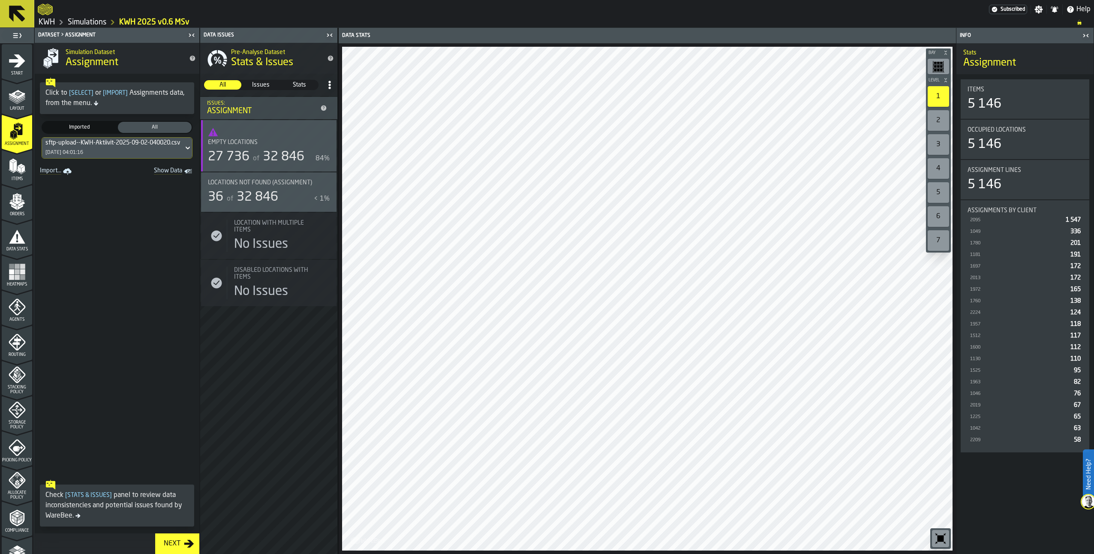
click at [219, 189] on div "Locations not found (Assignment) 36 of 32 846 < 1%" at bounding box center [269, 192] width 122 height 26
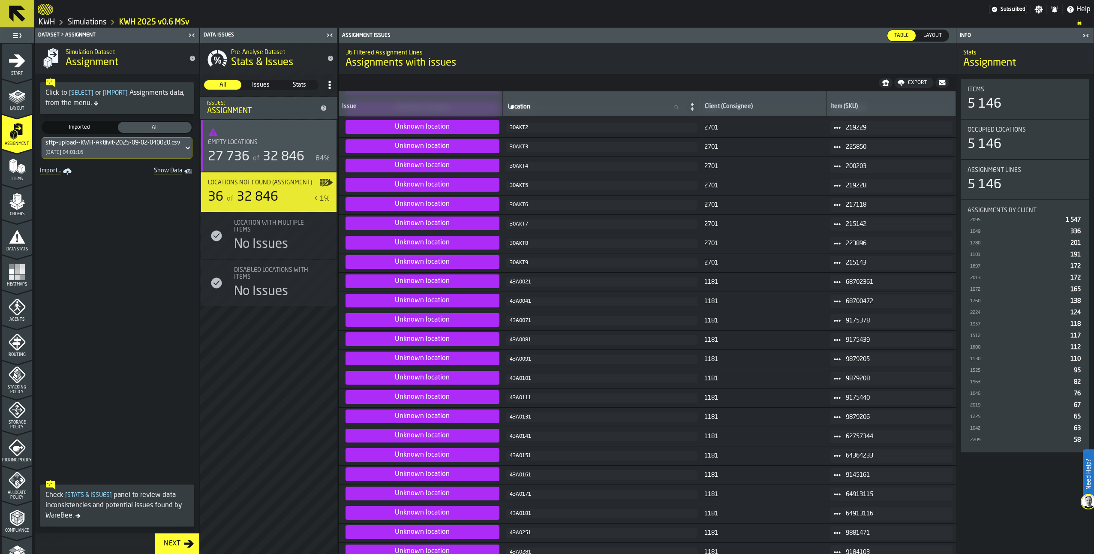
scroll to position [214, 0]
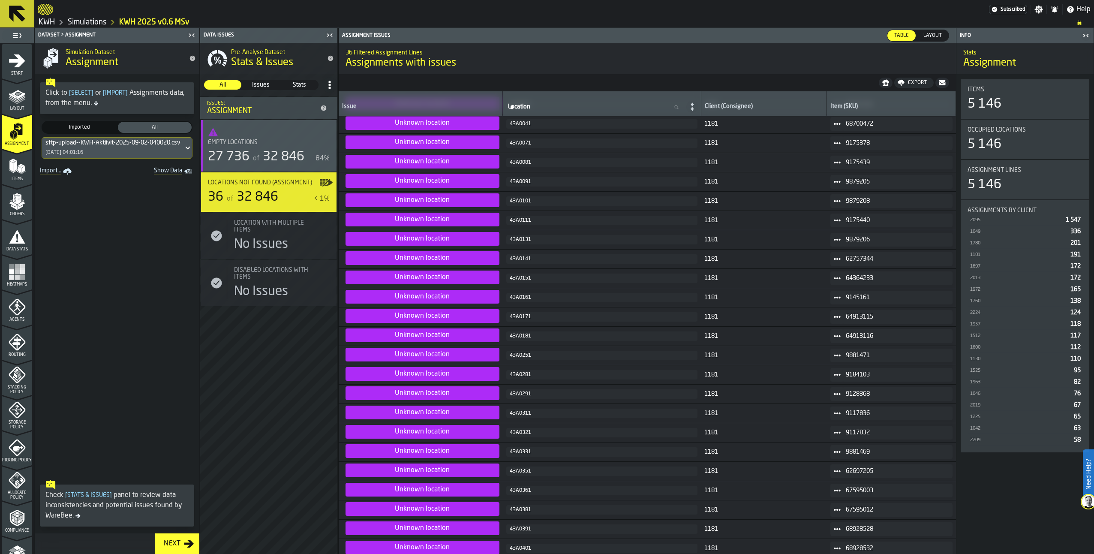
click at [12, 201] on icon "menu Orders" at bounding box center [16, 199] width 9 height 10
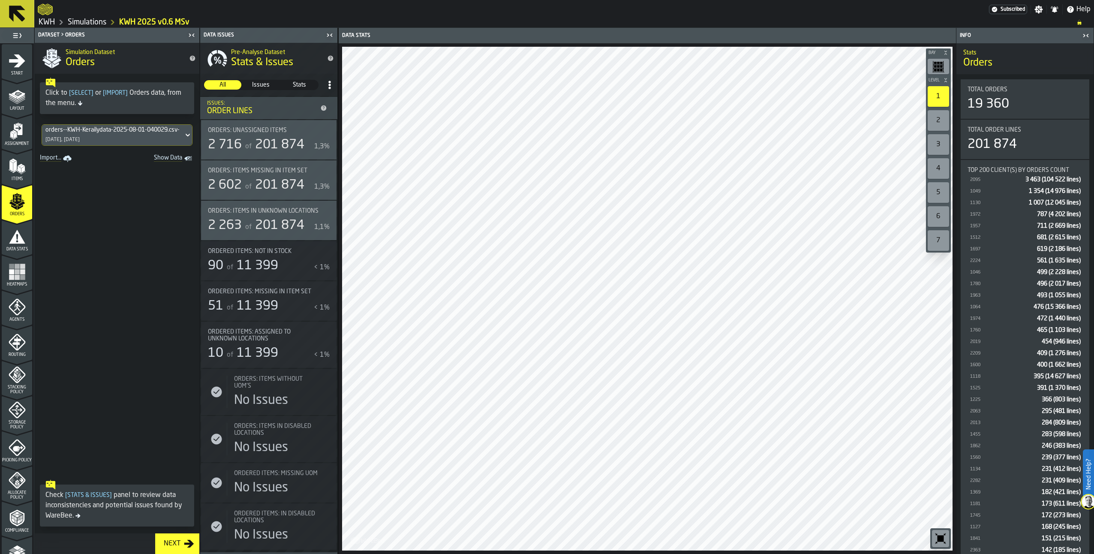
click at [13, 167] on polygon "menu Items" at bounding box center [14, 166] width 3 height 11
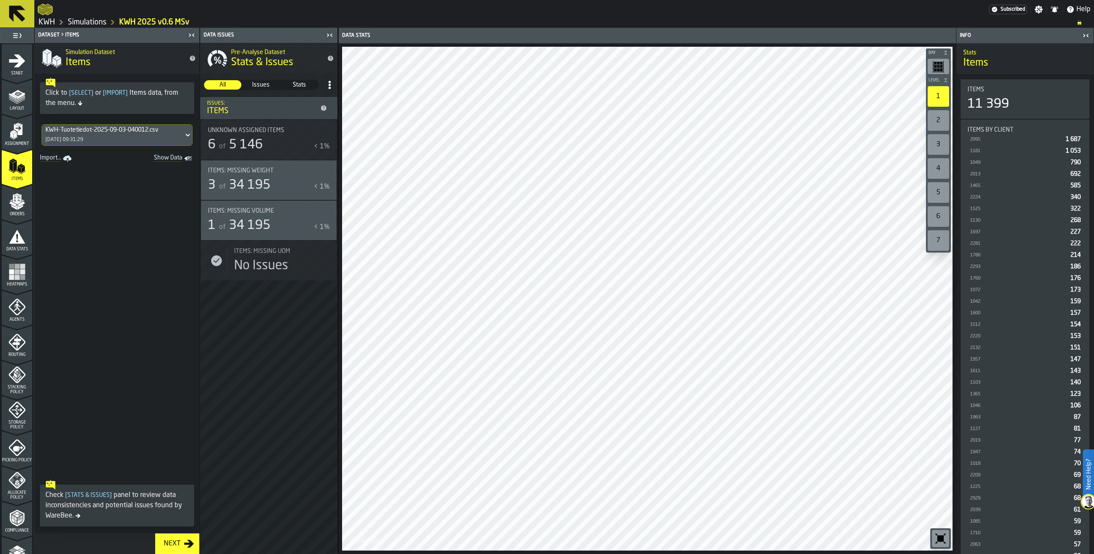
click at [15, 201] on icon "menu Orders" at bounding box center [16, 199] width 9 height 10
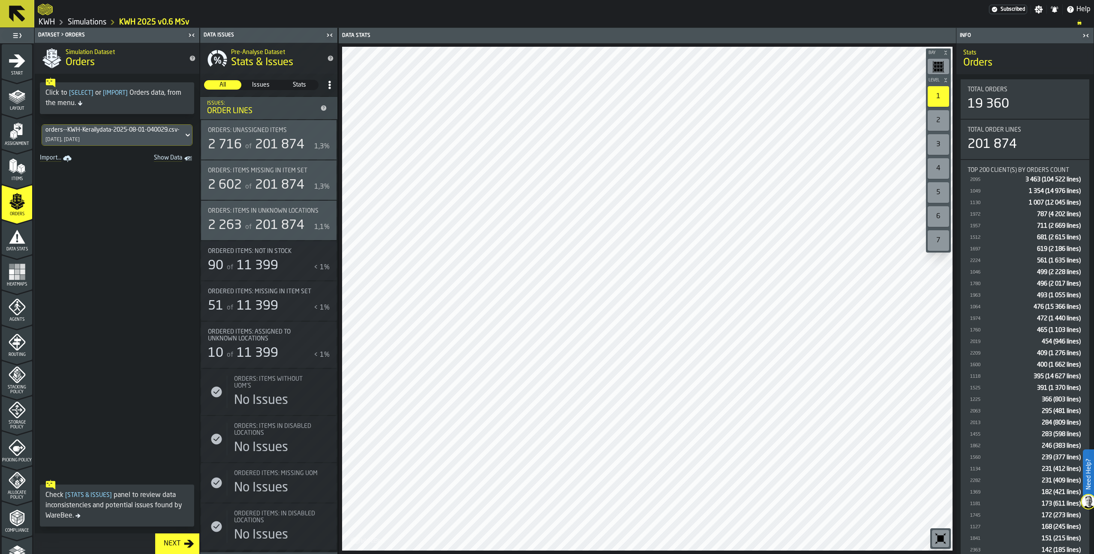
click at [20, 132] on icon "menu Assignment" at bounding box center [18, 129] width 9 height 11
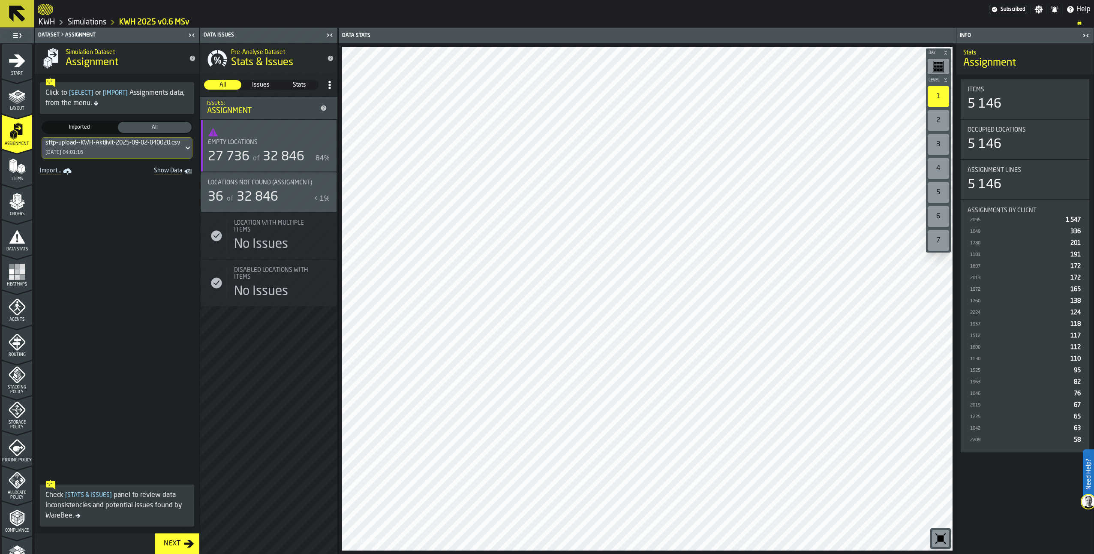
click at [321, 183] on icon "button-toggle-Show on Map" at bounding box center [325, 182] width 10 height 6
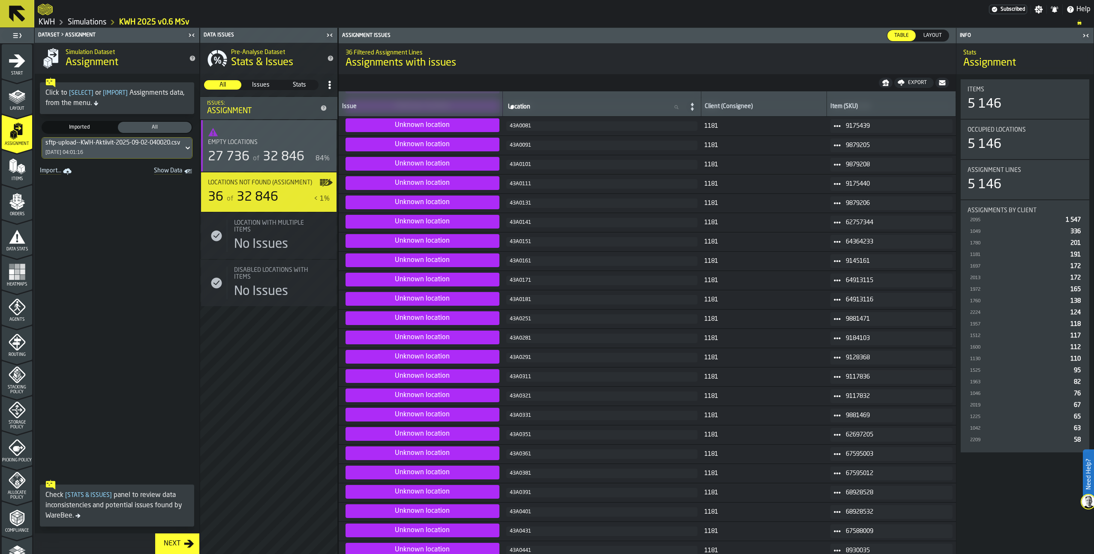
scroll to position [257, 0]
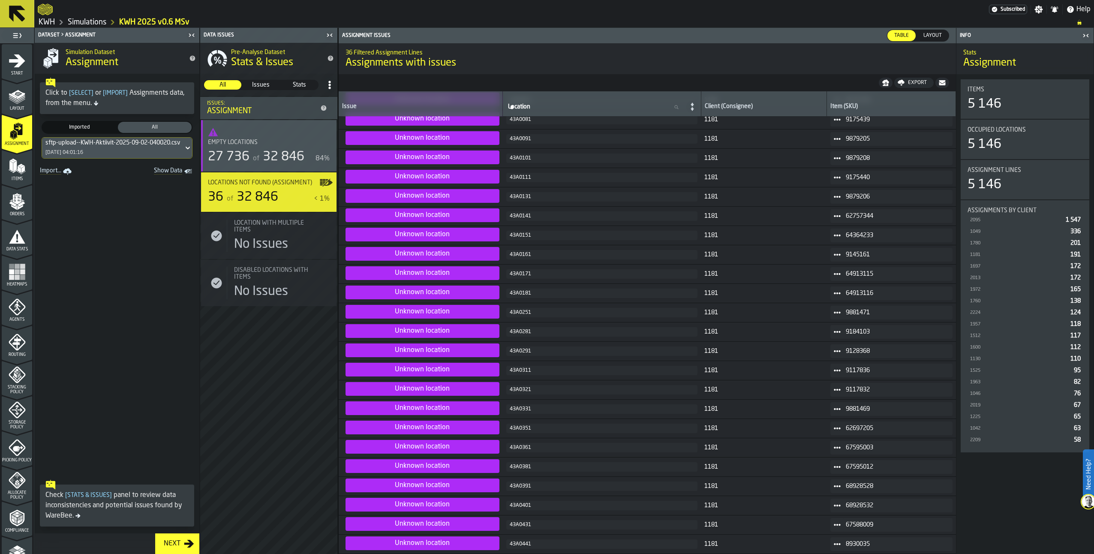
click at [22, 200] on polygon "menu Orders" at bounding box center [22, 200] width 3 height 2
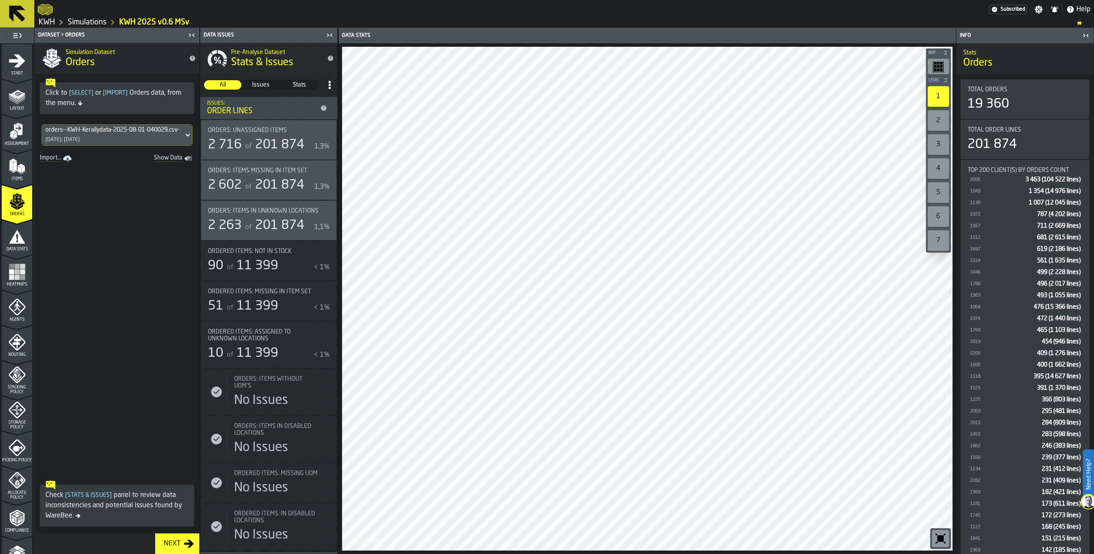
click at [20, 135] on icon "menu Assignment" at bounding box center [18, 129] width 9 height 11
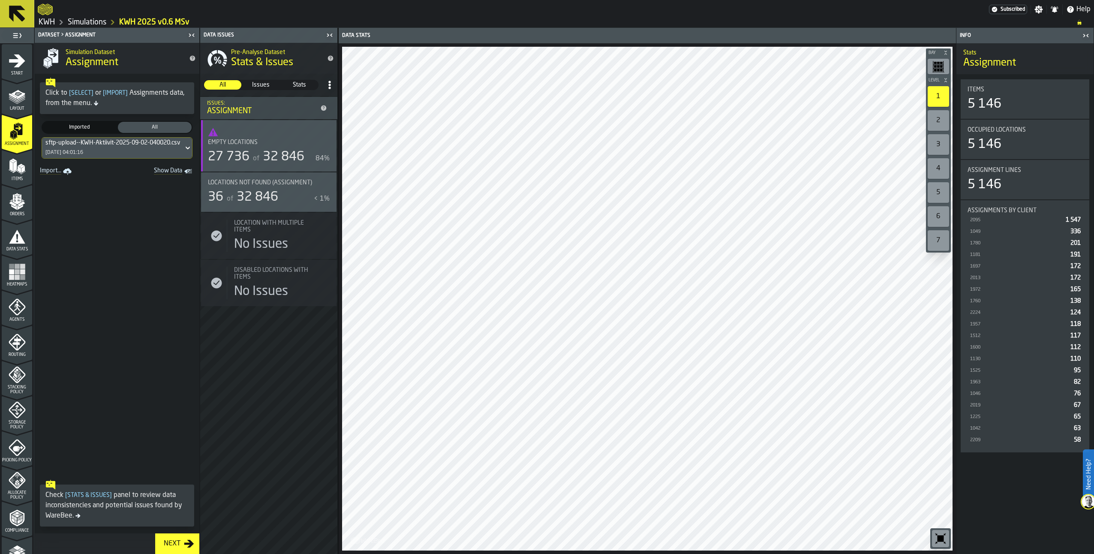
click at [322, 194] on label "button-toggle-Show on Map" at bounding box center [326, 191] width 14 height 39
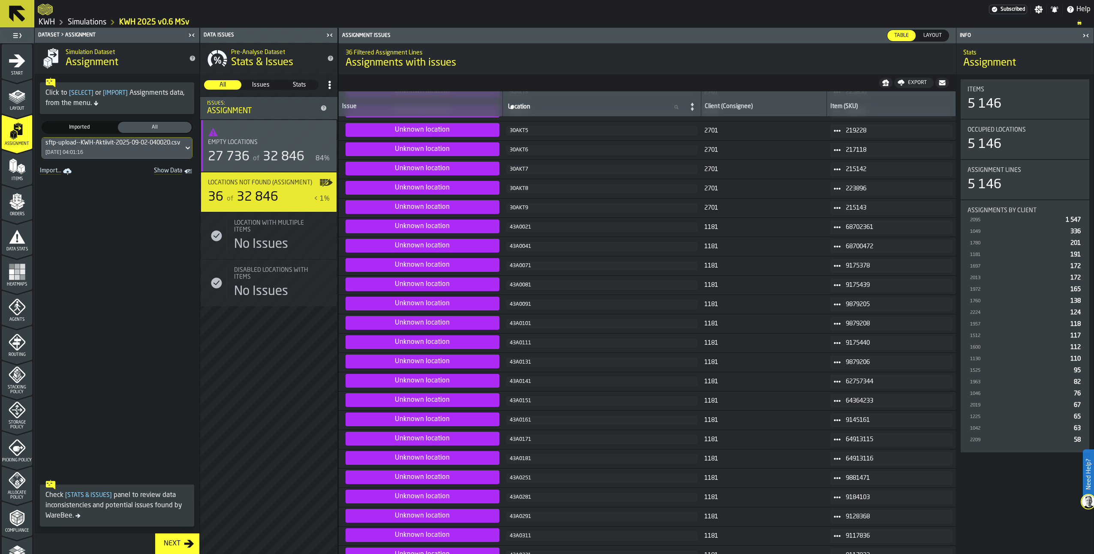
scroll to position [128, 0]
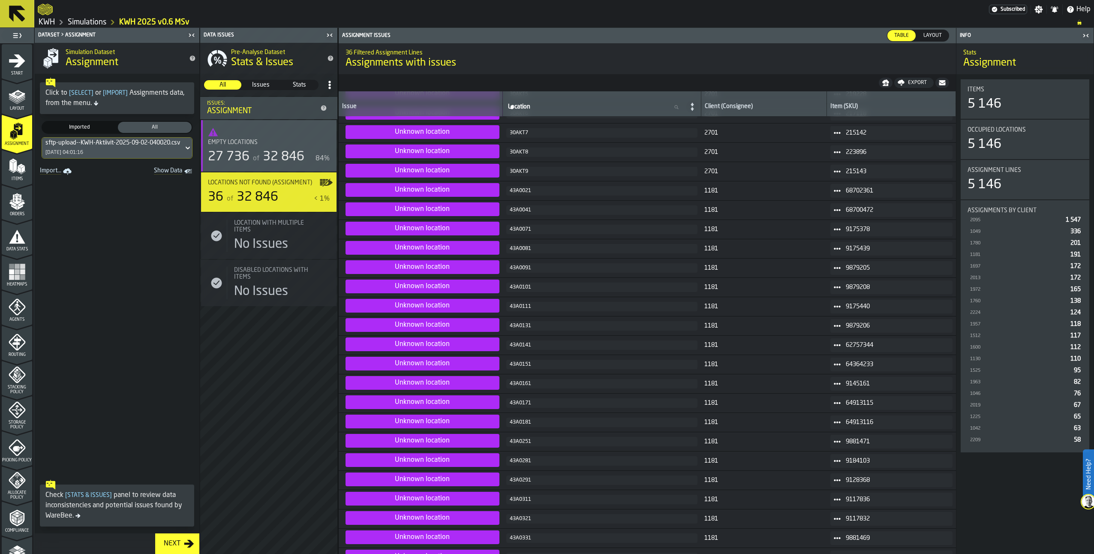
click at [22, 285] on span "Heatmaps" at bounding box center [17, 284] width 30 height 5
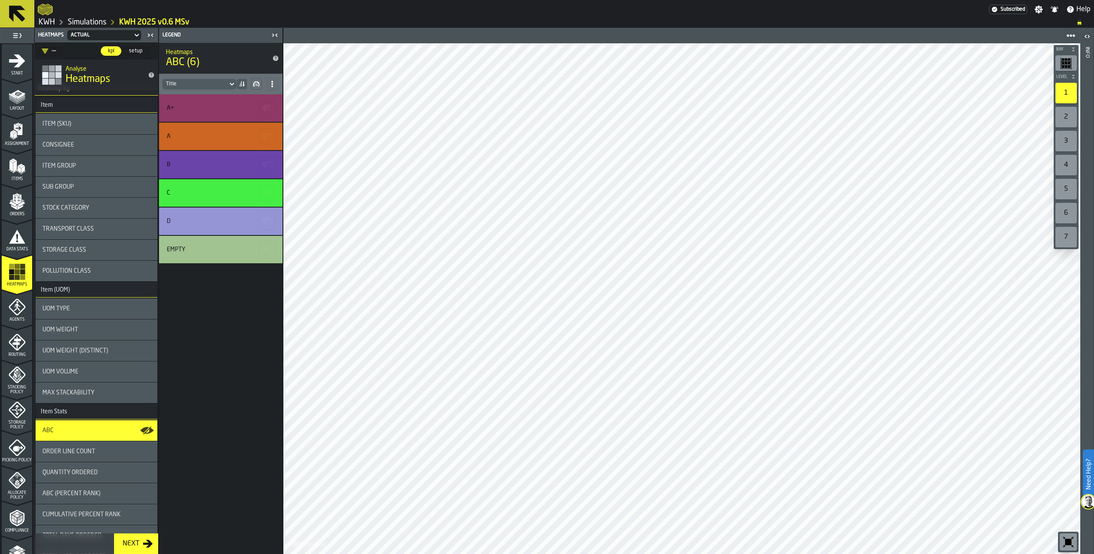
scroll to position [0, 0]
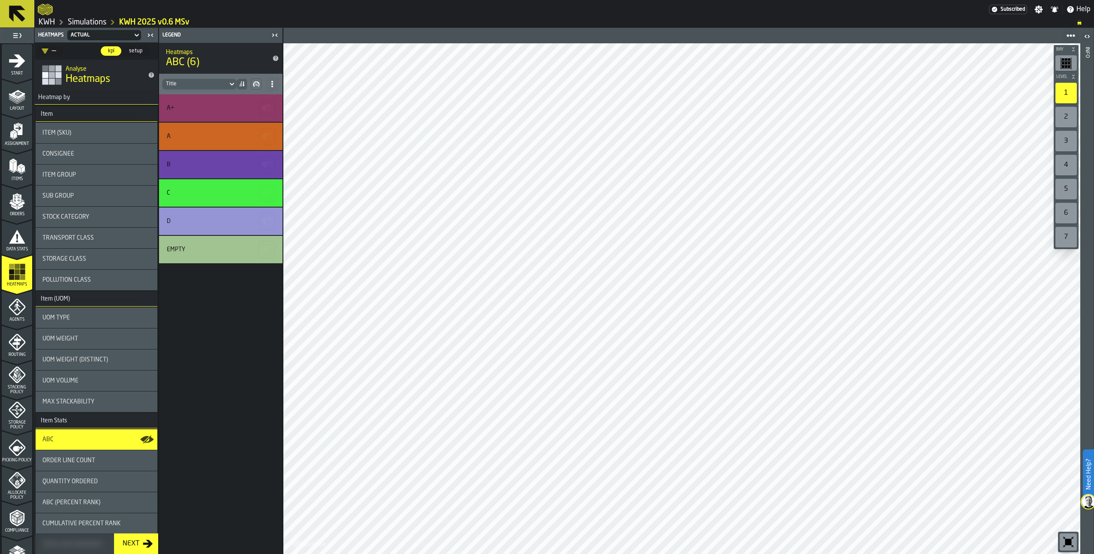
click at [79, 210] on div "Stock Category" at bounding box center [97, 217] width 122 height 21
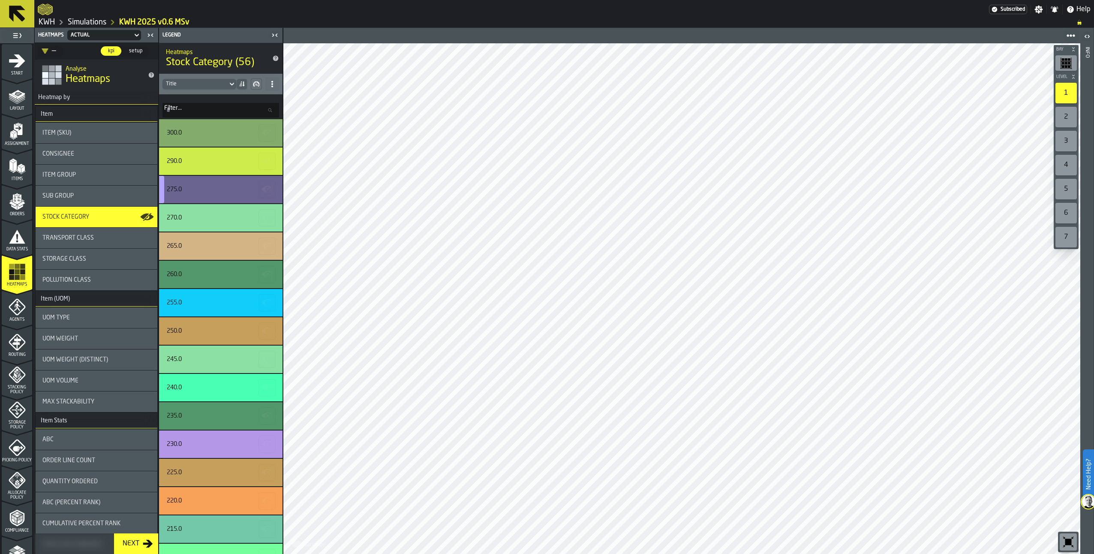
click at [212, 194] on div "275.0" at bounding box center [220, 189] width 123 height 27
click at [240, 185] on div "275.0" at bounding box center [220, 189] width 123 height 27
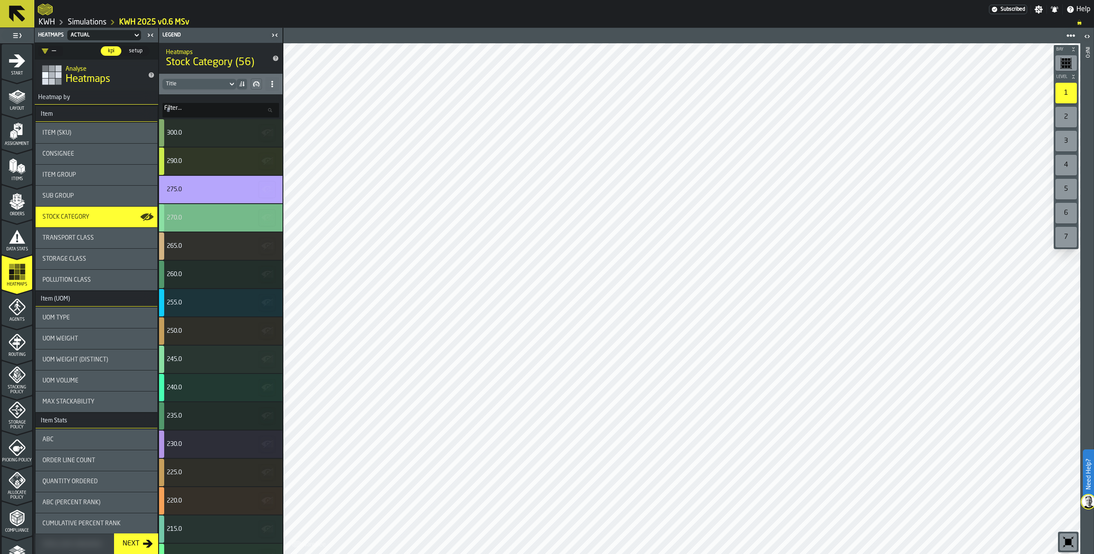
click at [225, 210] on div "270.0" at bounding box center [220, 217] width 123 height 27
click at [215, 184] on div "275.0" at bounding box center [220, 189] width 123 height 27
click at [210, 215] on div "270.0" at bounding box center [219, 217] width 105 height 7
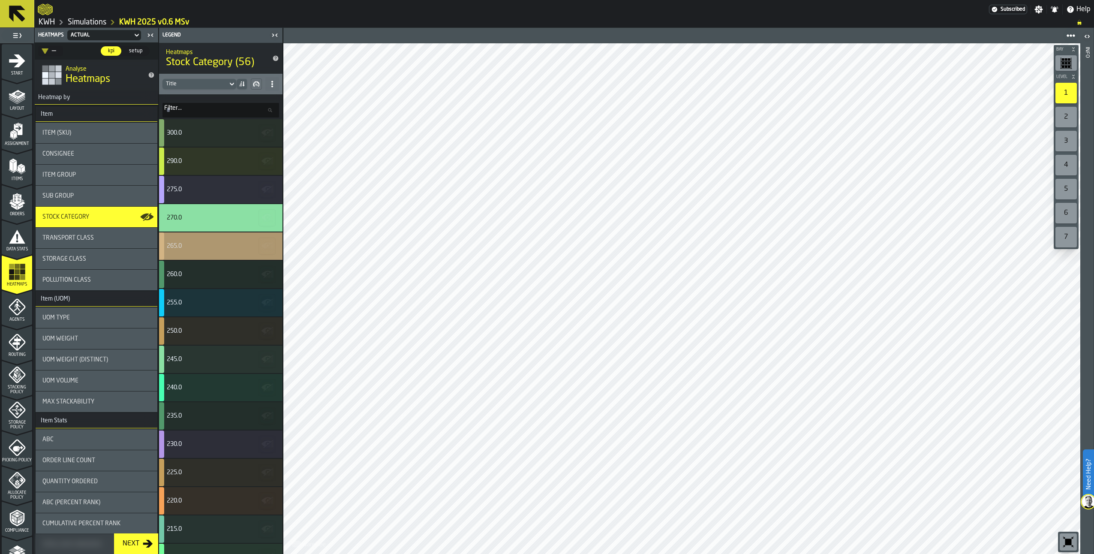
click at [197, 247] on div "265.0" at bounding box center [219, 246] width 105 height 7
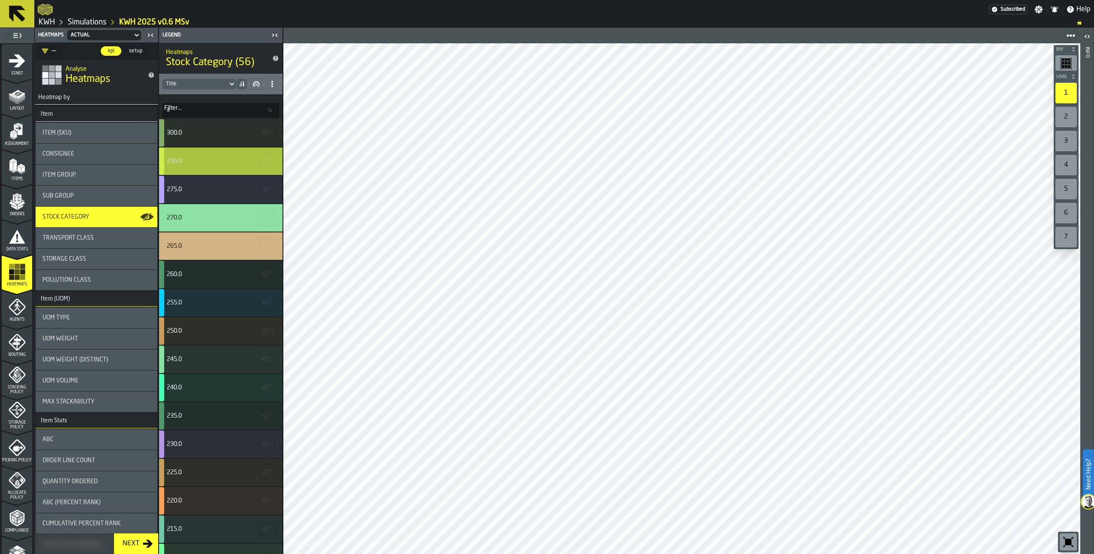
click at [197, 159] on div "290.0" at bounding box center [219, 161] width 105 height 7
click at [198, 194] on div "275.0" at bounding box center [220, 189] width 123 height 27
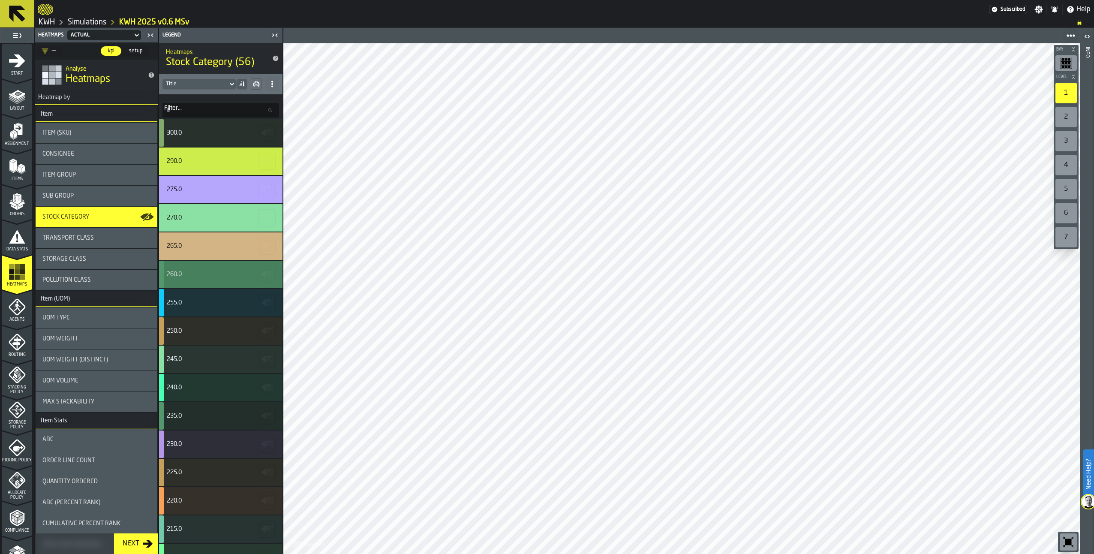
click at [192, 275] on div "260.0" at bounding box center [219, 274] width 105 height 7
click at [207, 302] on div "255.0" at bounding box center [219, 302] width 105 height 7
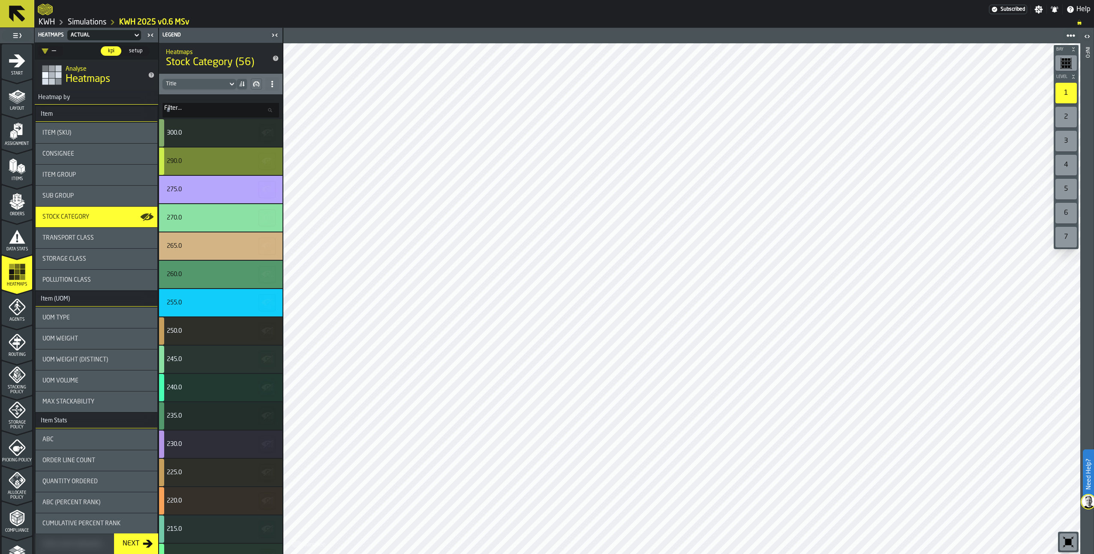
click at [223, 162] on div "290.0" at bounding box center [219, 161] width 105 height 7
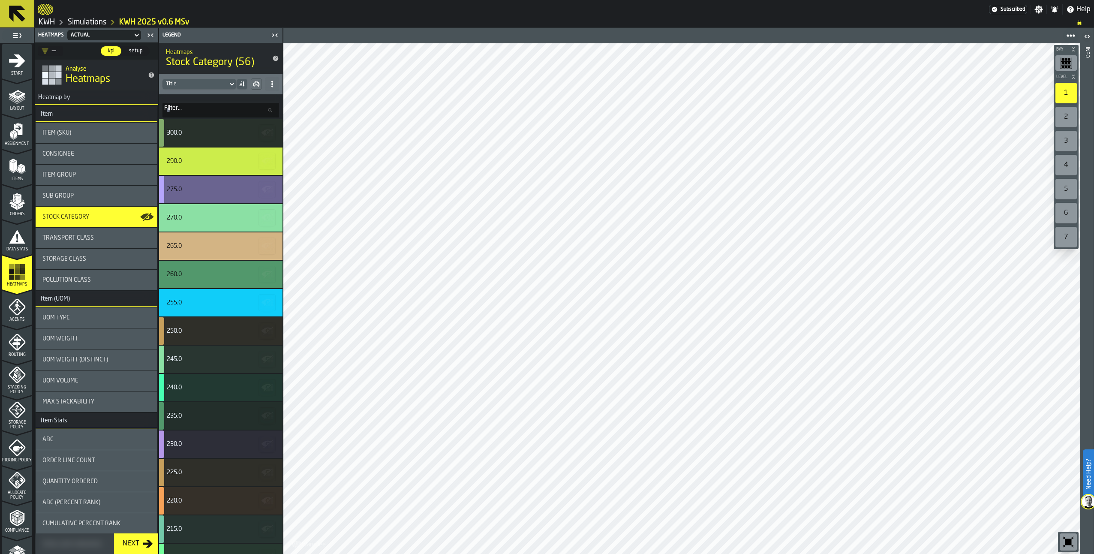
click at [213, 187] on div "275.0" at bounding box center [219, 189] width 105 height 7
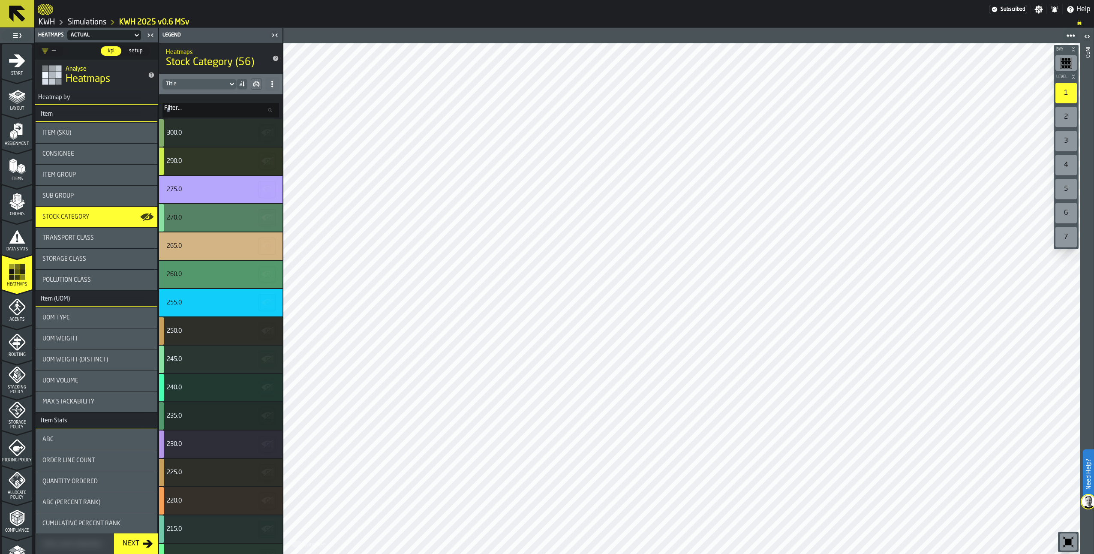
click at [219, 216] on div "270.0" at bounding box center [219, 217] width 105 height 7
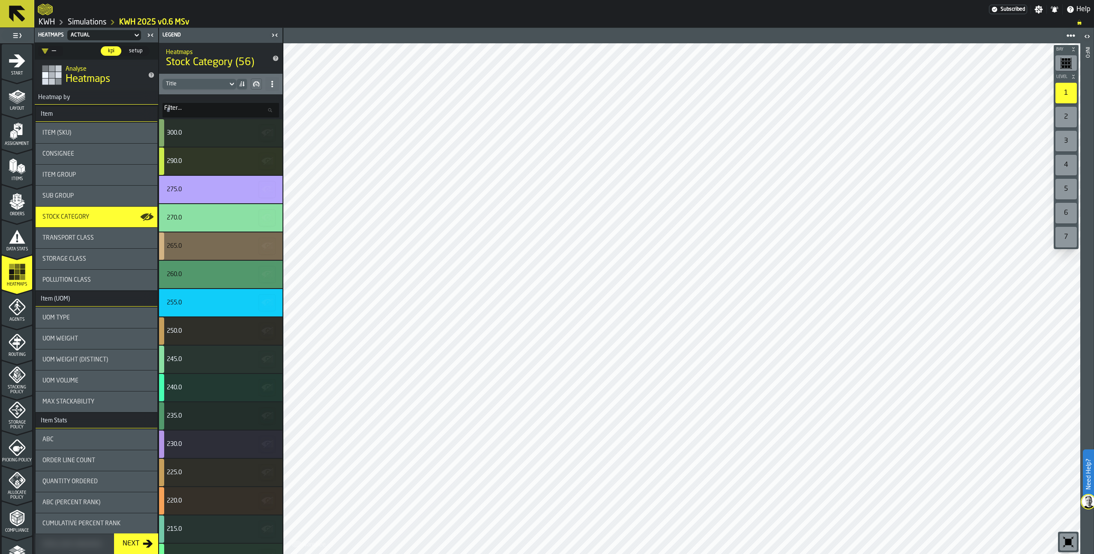
drag, startPoint x: 213, startPoint y: 248, endPoint x: 214, endPoint y: 276, distance: 28.3
click at [213, 248] on div "265.0" at bounding box center [219, 246] width 105 height 7
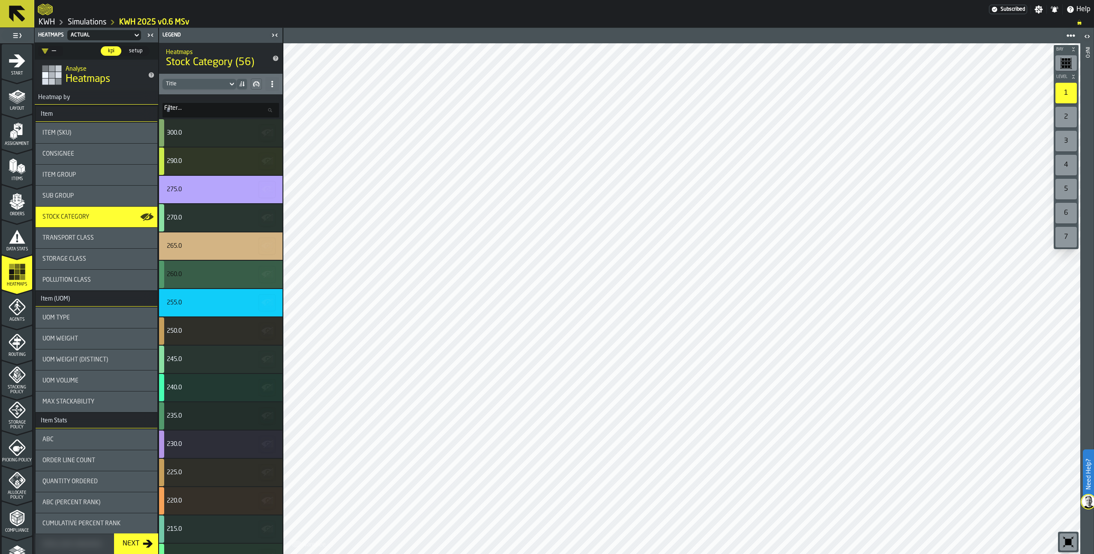
click at [214, 279] on div "260.0" at bounding box center [220, 274] width 123 height 27
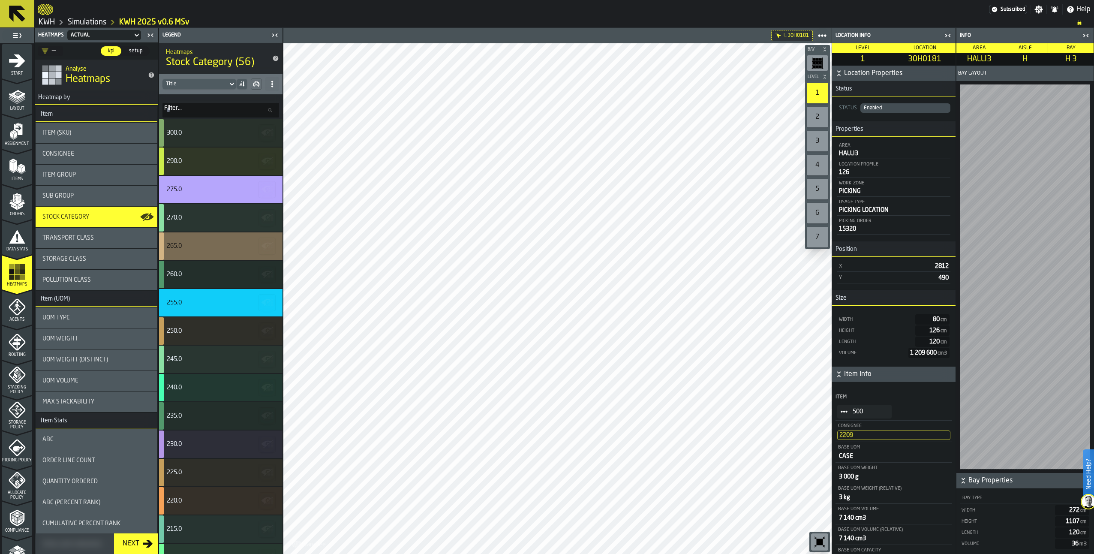
click at [241, 248] on div "265.0" at bounding box center [219, 246] width 105 height 7
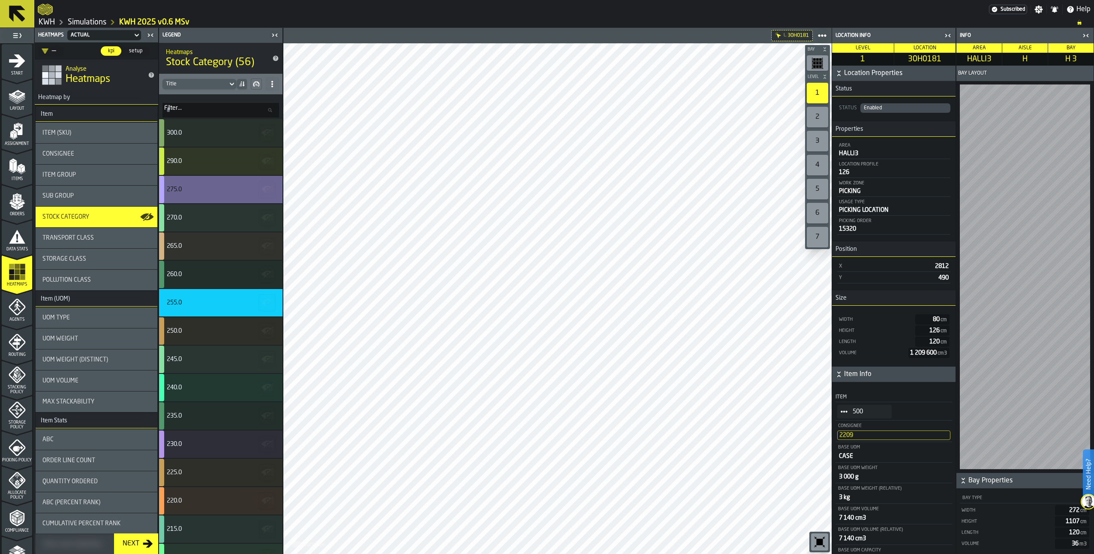
click at [230, 192] on div "275.0" at bounding box center [219, 189] width 105 height 7
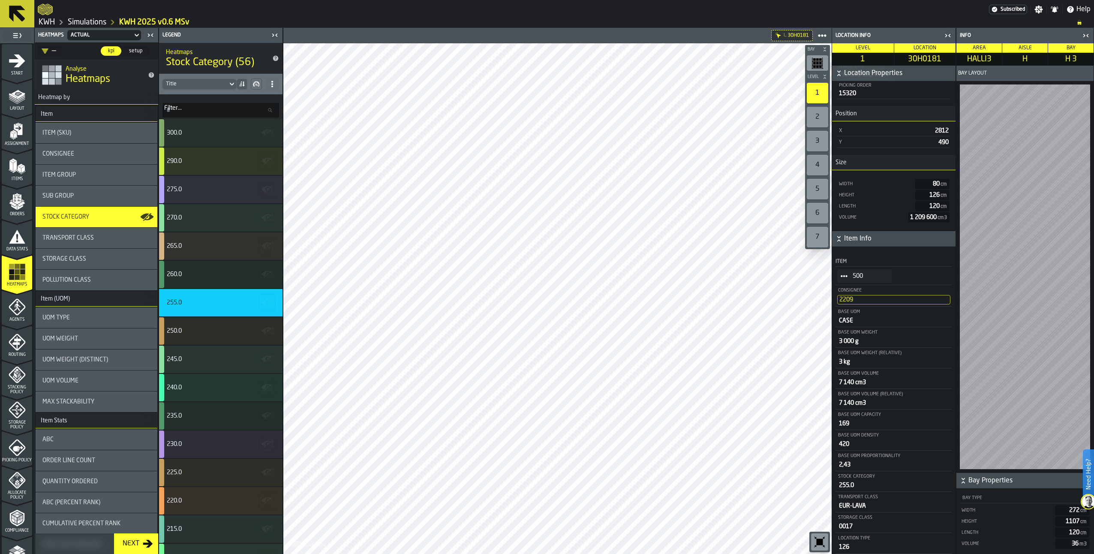
scroll to position [181, 0]
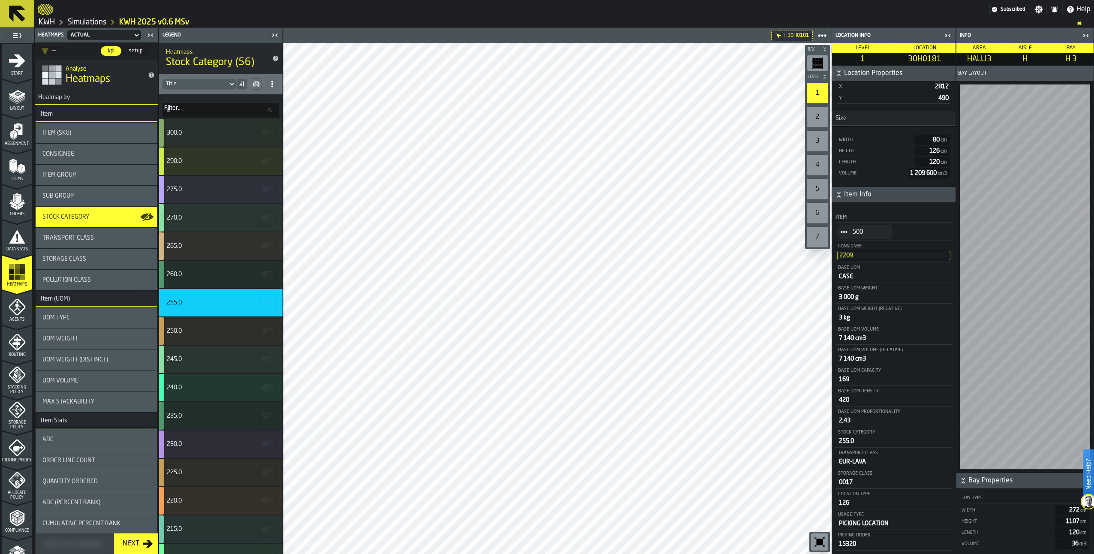
click at [845, 231] on circle "StatList-item-500" at bounding box center [844, 232] width 3 height 3
click at [850, 281] on div "Show Items" at bounding box center [864, 279] width 45 height 6
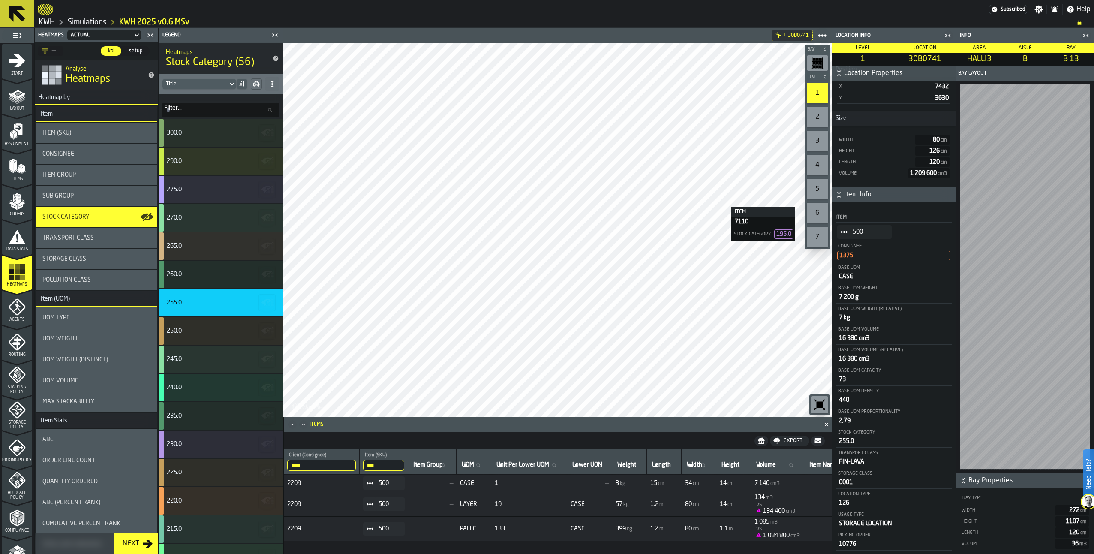
click at [845, 231] on icon "StatList-item-500" at bounding box center [844, 231] width 7 height 7
click at [858, 277] on div "Show Items" at bounding box center [864, 279] width 45 height 6
click at [87, 18] on link "Simulations" at bounding box center [87, 22] width 39 height 9
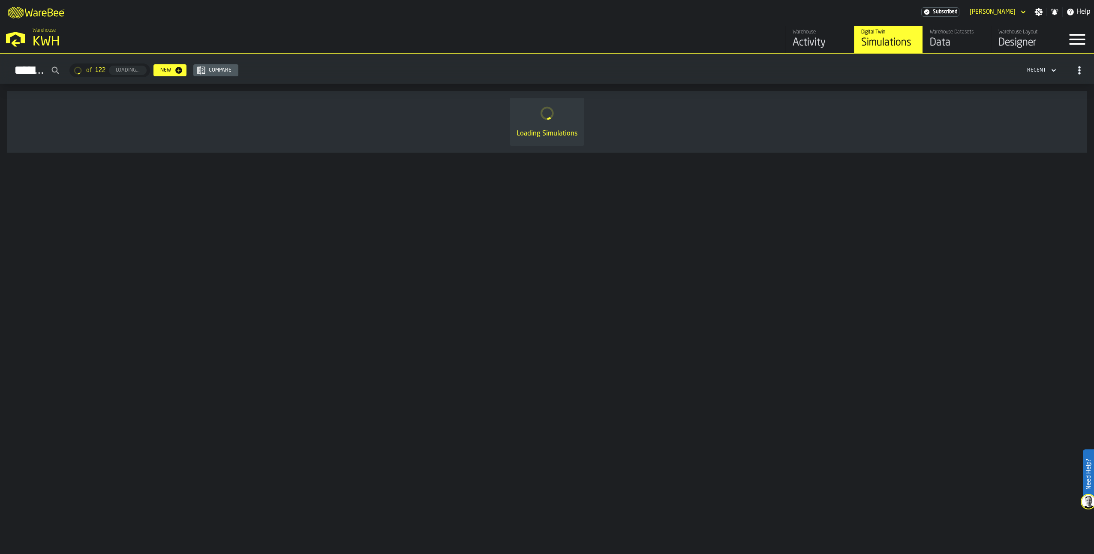
click at [816, 34] on div "Warehouse" at bounding box center [820, 32] width 54 height 6
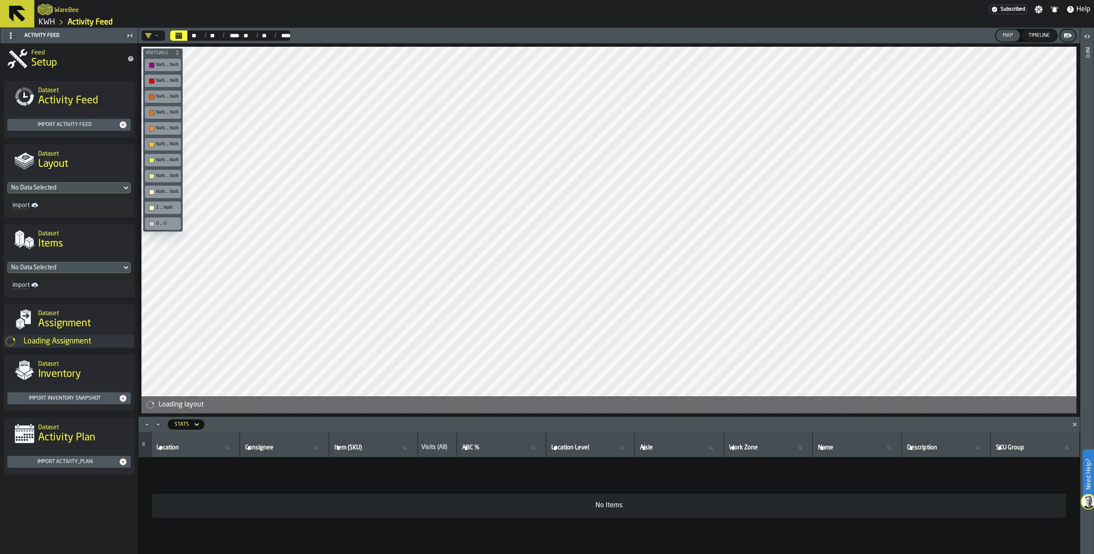
click at [52, 23] on link "KWH" at bounding box center [47, 22] width 16 height 9
